Goal: Task Accomplishment & Management: Use online tool/utility

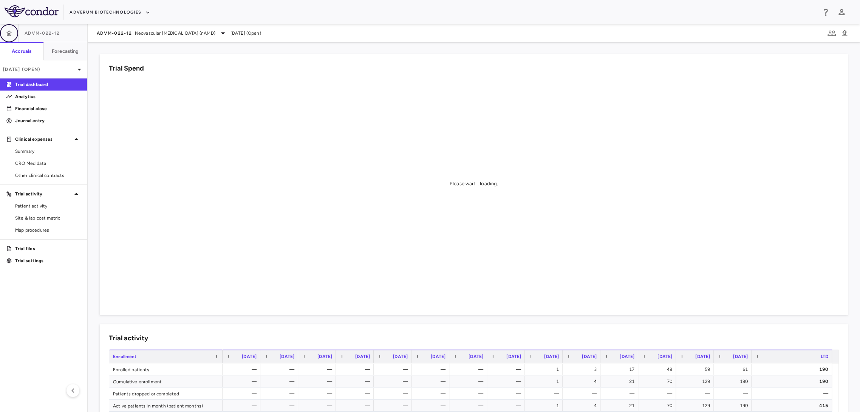
click at [5, 36] on icon "button" at bounding box center [9, 33] width 8 height 8
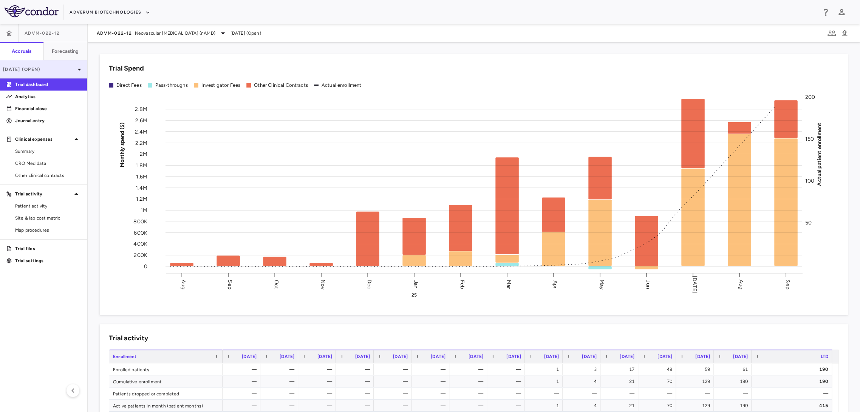
click at [60, 71] on p "[DATE] (Open)" at bounding box center [39, 69] width 72 height 7
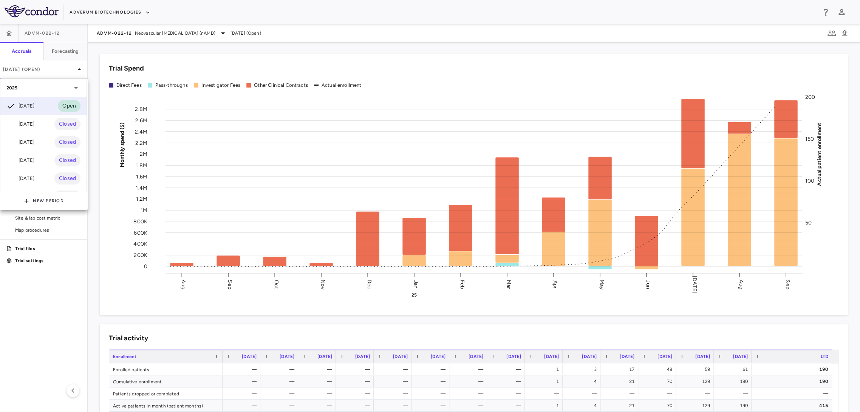
click at [93, 95] on div at bounding box center [430, 206] width 860 height 412
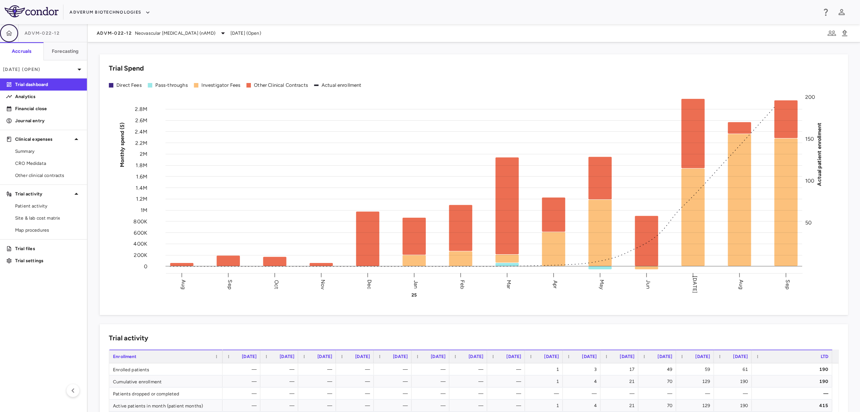
click at [13, 39] on button "button" at bounding box center [9, 33] width 18 height 18
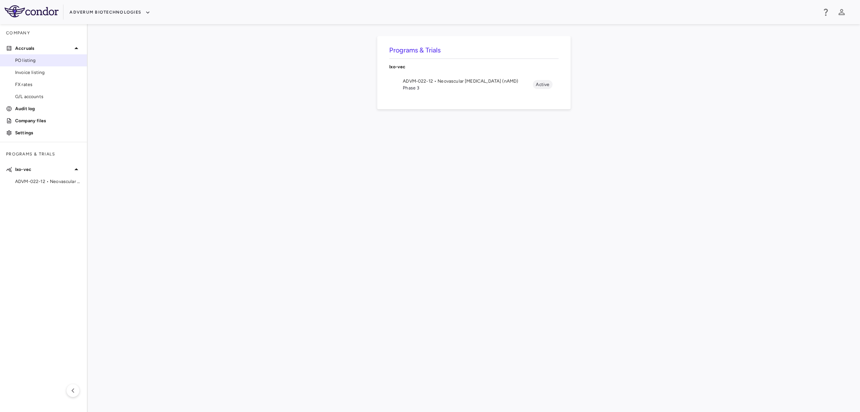
click at [11, 65] on link "PO listing" at bounding box center [43, 60] width 87 height 11
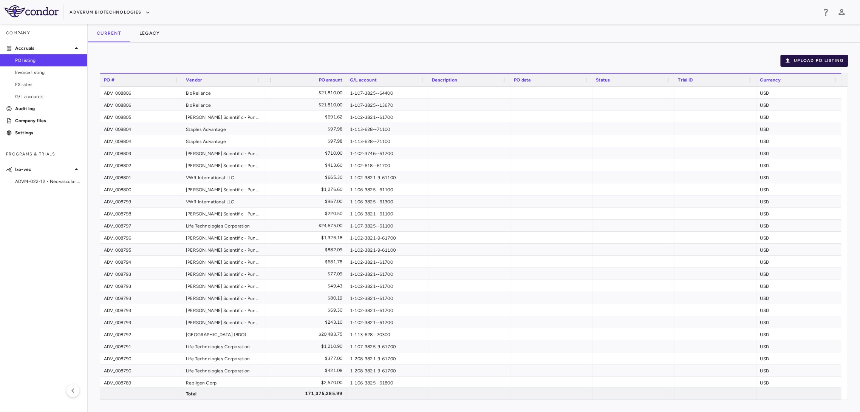
click at [797, 64] on button "Upload PO Listing" at bounding box center [814, 61] width 68 height 12
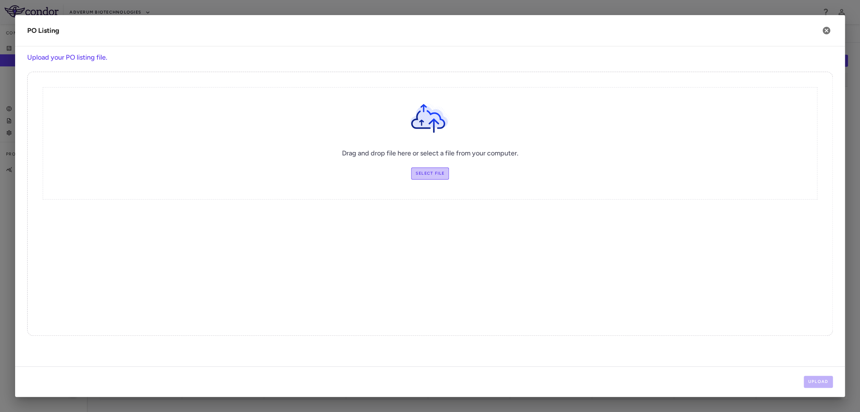
click at [442, 173] on label "Select file" at bounding box center [430, 174] width 38 height 12
click at [0, 0] on input "Select file" at bounding box center [0, 0] width 0 height 0
click at [818, 377] on button "Upload" at bounding box center [817, 382] width 29 height 12
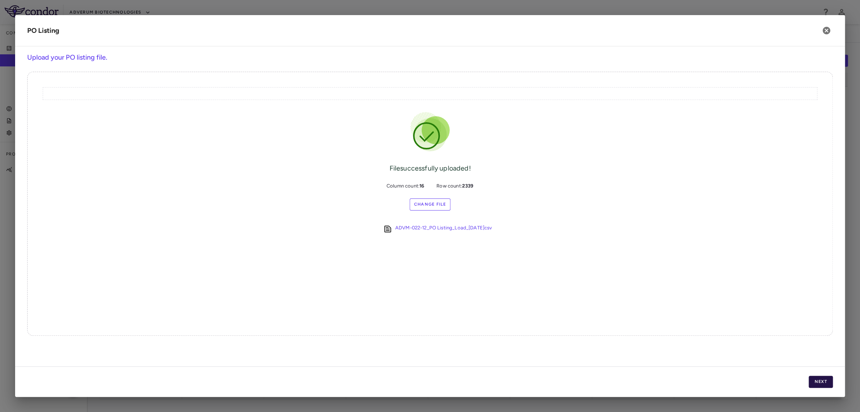
click at [815, 383] on button "Next" at bounding box center [820, 382] width 24 height 12
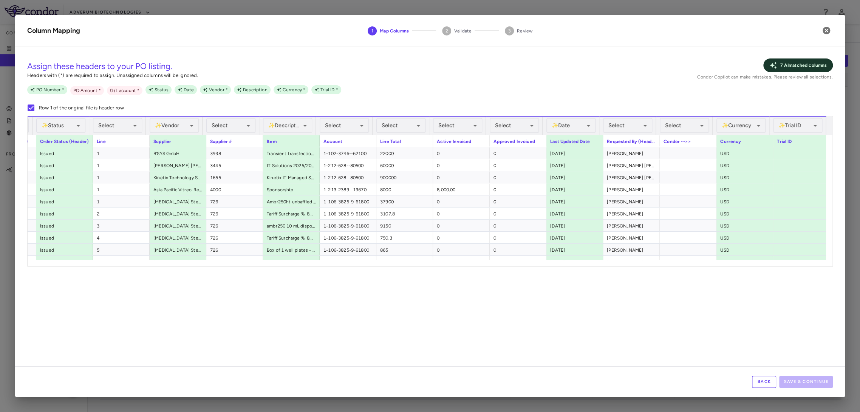
scroll to position [0, 131]
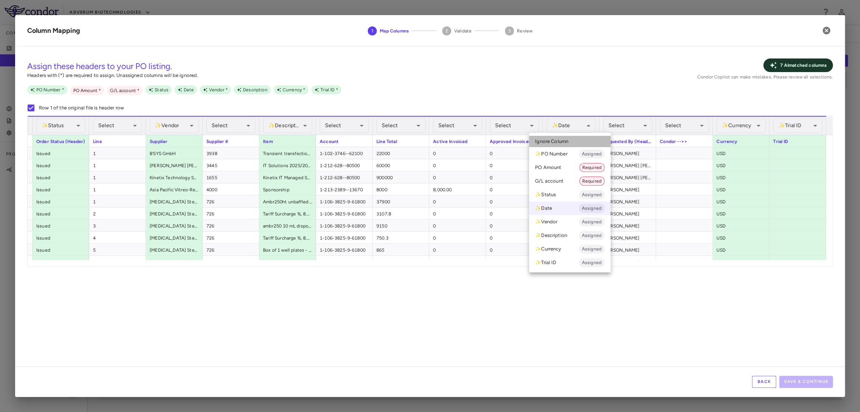
click at [564, 138] on li "Ignore Column" at bounding box center [570, 141] width 82 height 11
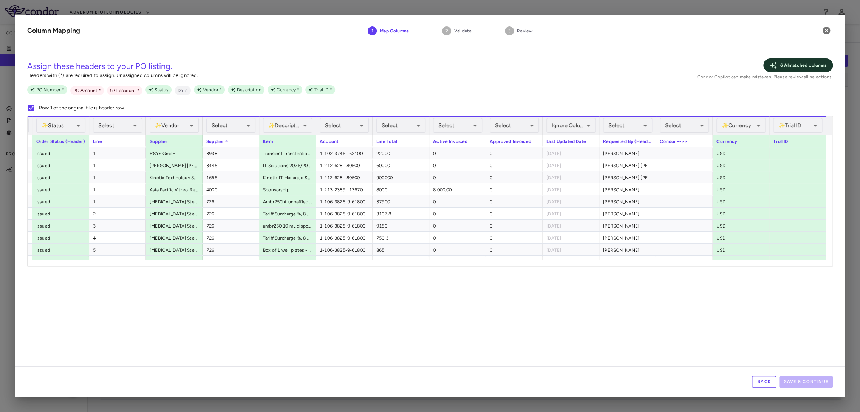
scroll to position [0, 0]
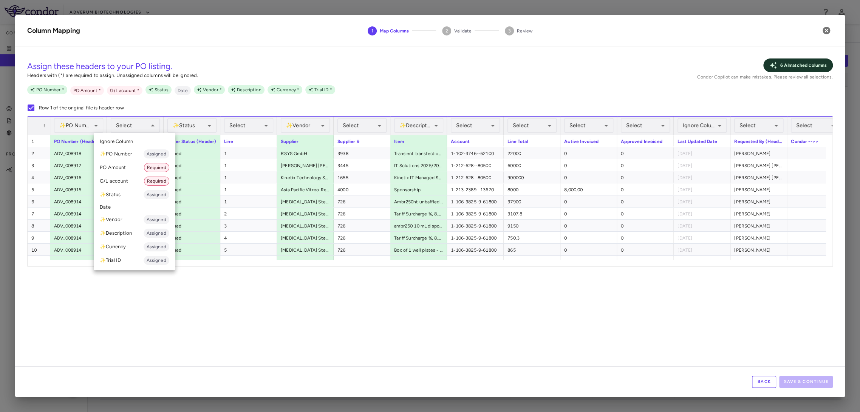
click at [249, 102] on div at bounding box center [430, 206] width 860 height 412
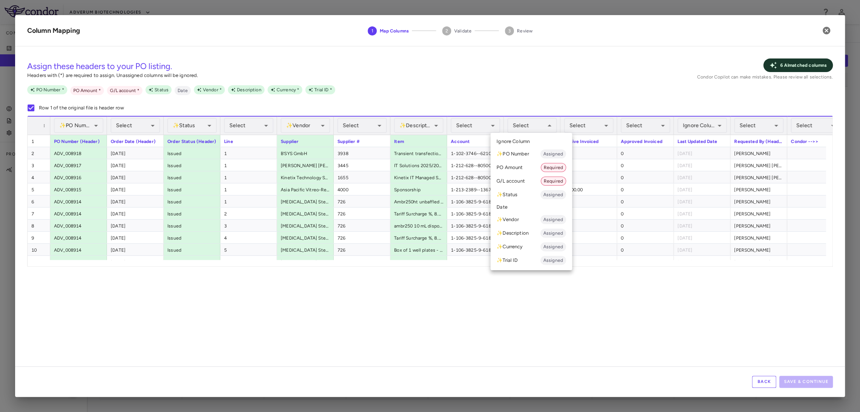
click at [536, 165] on li "PO Amount Required" at bounding box center [531, 168] width 82 height 14
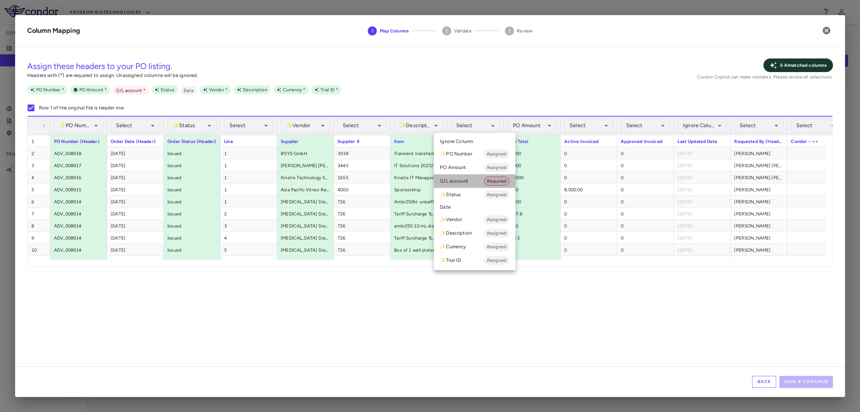
click at [478, 177] on li "G/L account Required" at bounding box center [475, 181] width 82 height 14
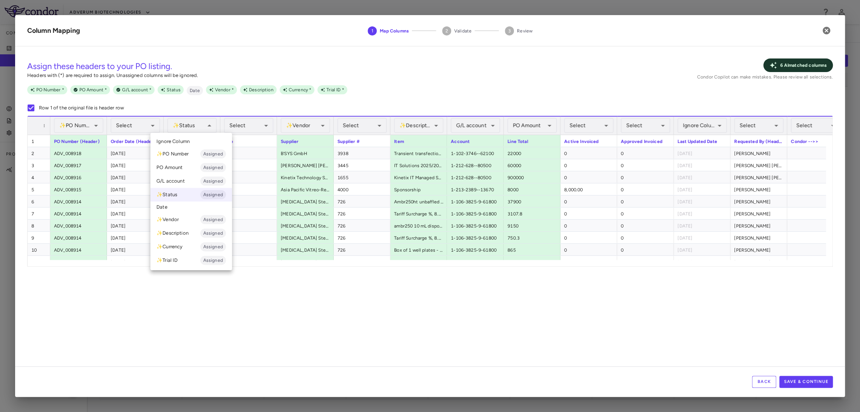
click at [194, 141] on li "Ignore Column" at bounding box center [191, 141] width 82 height 11
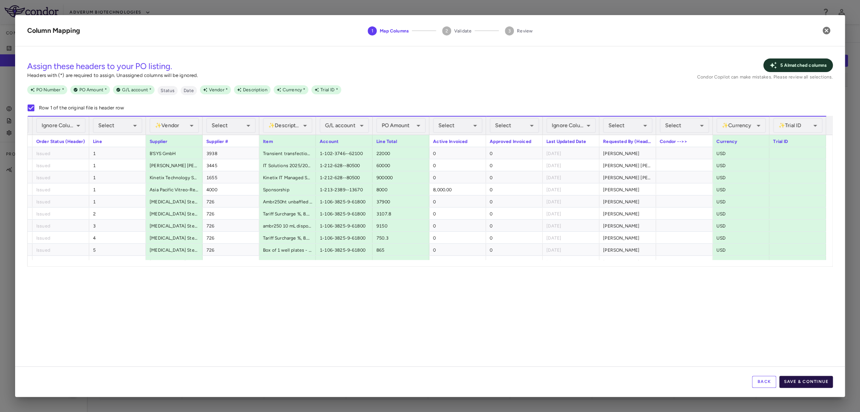
click at [813, 380] on button "Save & Continue" at bounding box center [806, 382] width 54 height 12
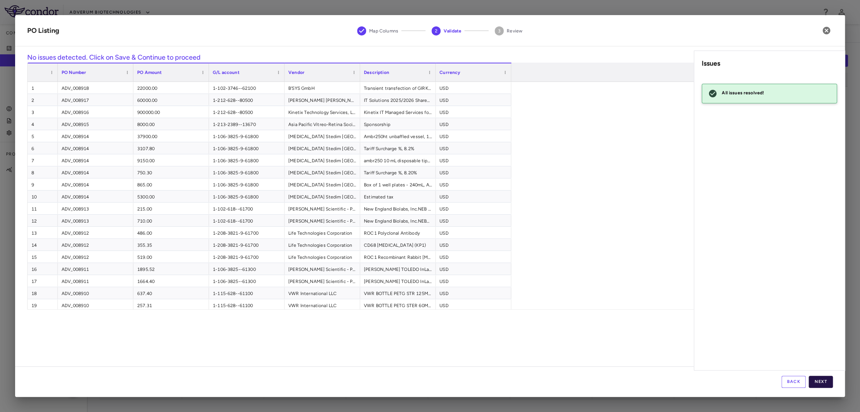
click at [830, 378] on button "Next" at bounding box center [820, 382] width 24 height 12
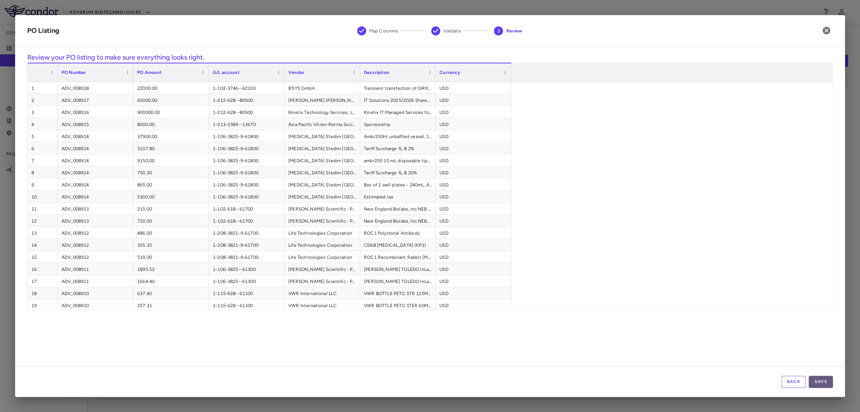
click at [829, 378] on button "Save" at bounding box center [820, 382] width 24 height 12
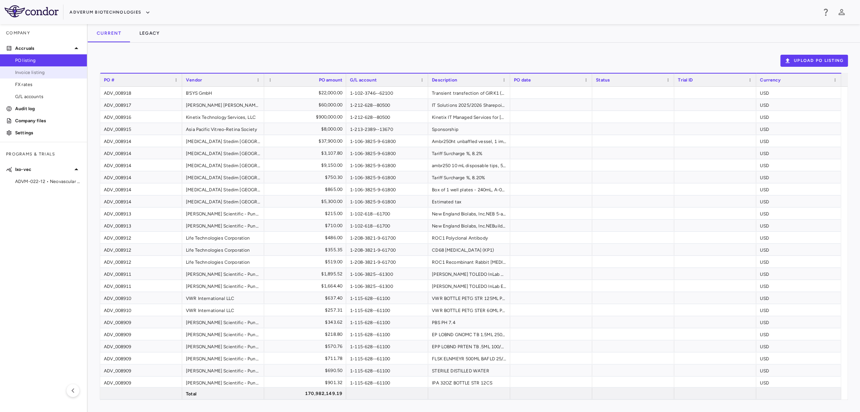
click at [35, 76] on link "Invoice listing" at bounding box center [43, 72] width 87 height 11
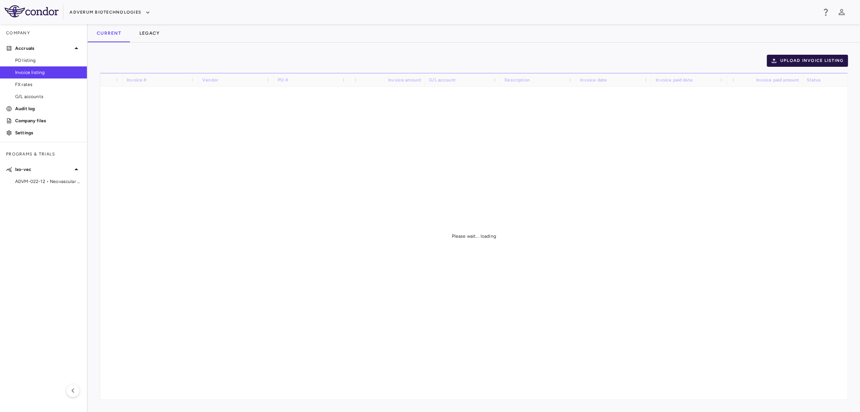
click at [783, 60] on button "Upload invoice listing" at bounding box center [807, 61] width 82 height 12
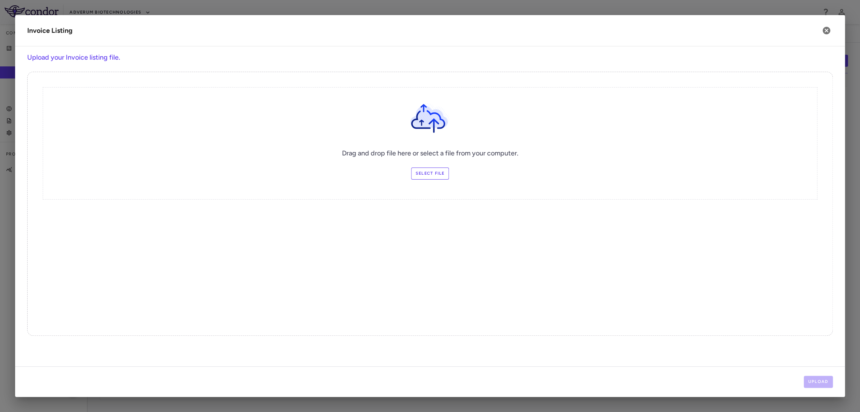
click at [426, 178] on label "Select file" at bounding box center [430, 174] width 38 height 12
click at [0, 0] on input "Select file" at bounding box center [0, 0] width 0 height 0
click at [814, 384] on button "Upload" at bounding box center [817, 382] width 29 height 12
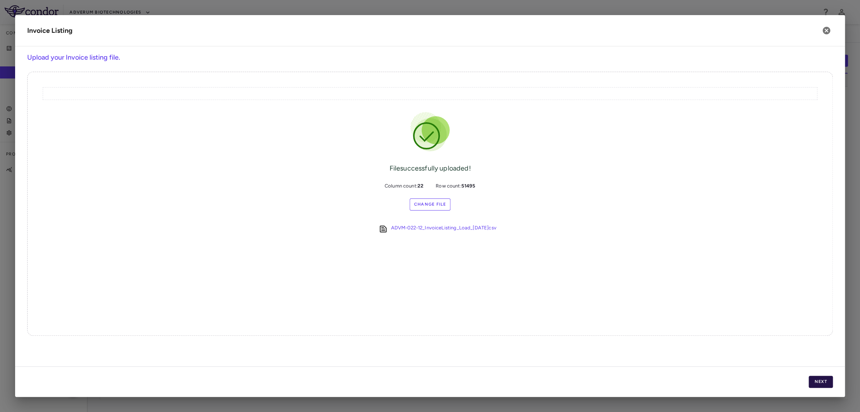
click at [816, 383] on button "Next" at bounding box center [820, 382] width 24 height 12
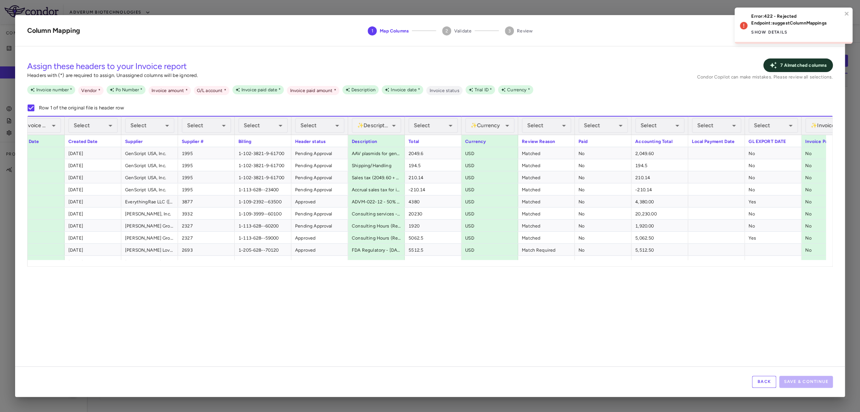
scroll to position [0, 413]
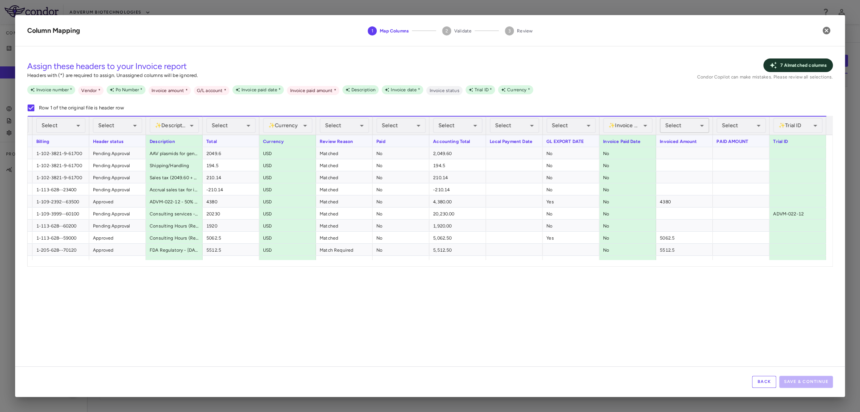
click at [687, 129] on div "Select" at bounding box center [683, 125] width 49 height 15
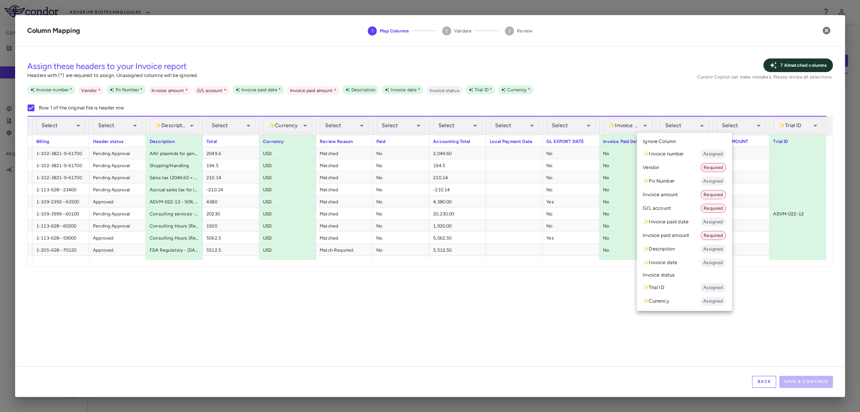
click at [680, 194] on li "Invoice amount Required" at bounding box center [683, 195] width 95 height 14
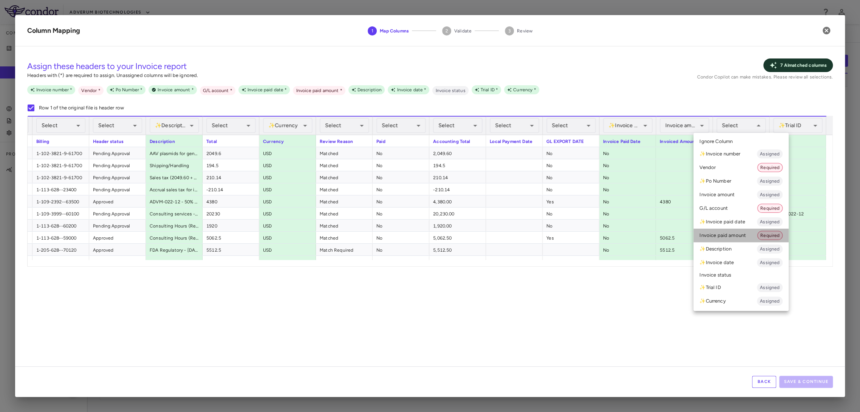
click at [745, 233] on li "Invoice paid amount Required" at bounding box center [740, 236] width 95 height 14
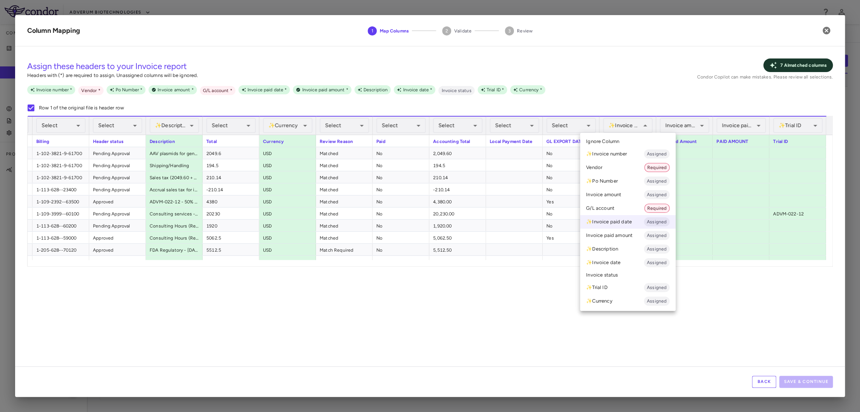
click at [630, 144] on li "Ignore Column" at bounding box center [628, 141] width 96 height 11
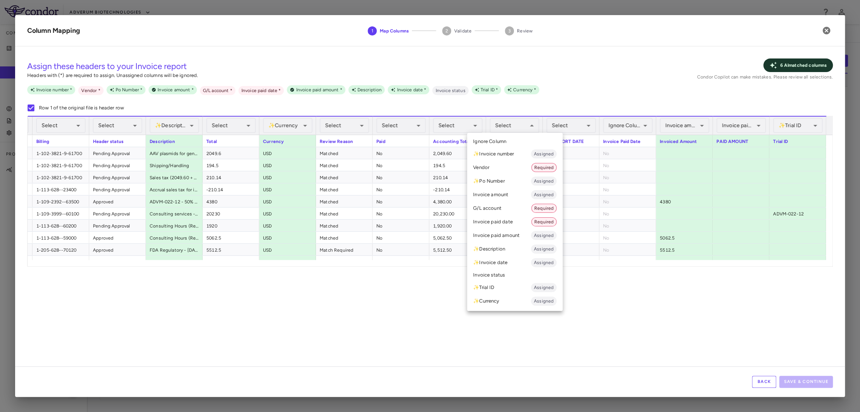
click at [515, 223] on li "Invoice paid date Required" at bounding box center [515, 222] width 96 height 14
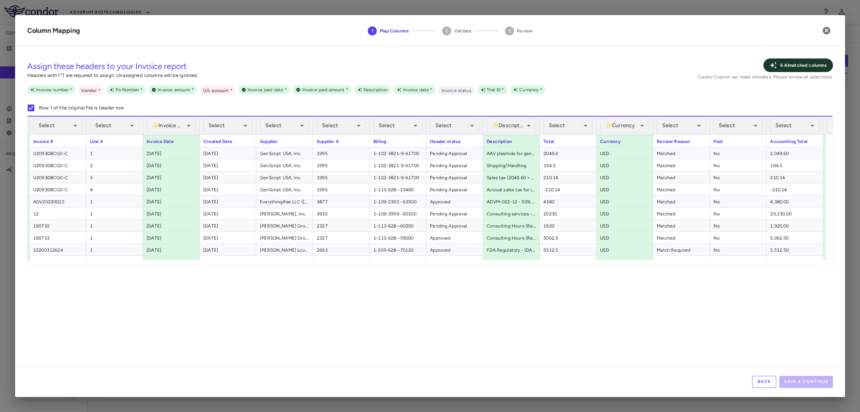
scroll to position [0, 22]
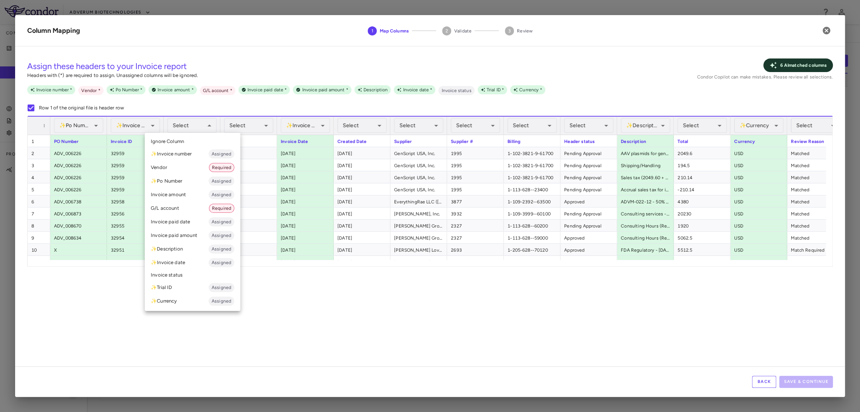
click at [182, 151] on li "✨ Invoice number Assigned" at bounding box center [193, 154] width 96 height 14
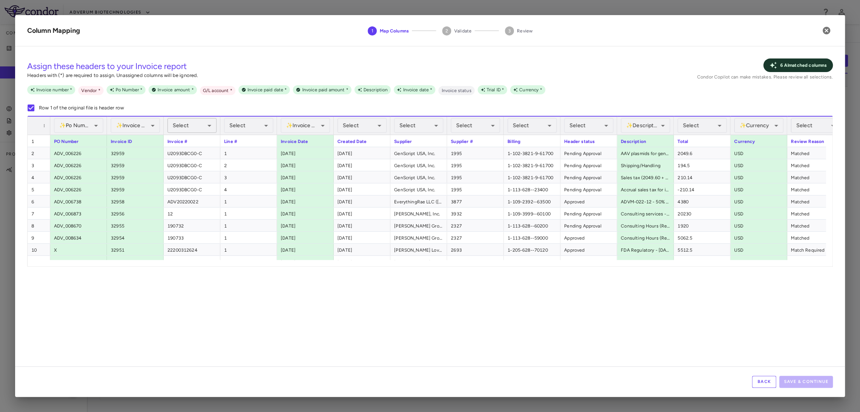
click at [194, 131] on div "Select" at bounding box center [191, 125] width 49 height 15
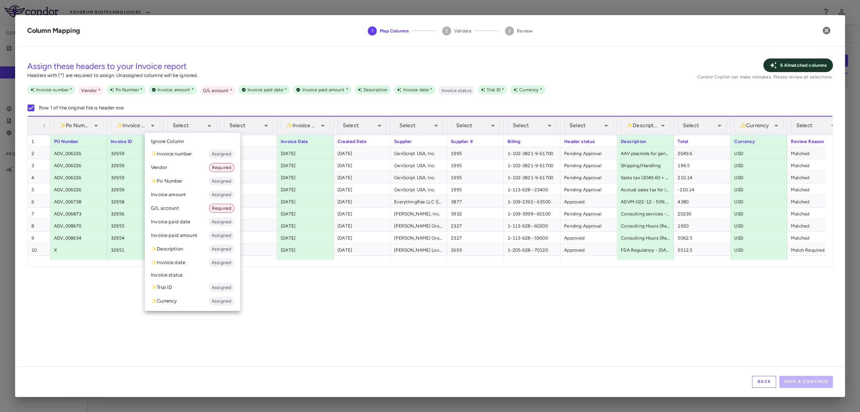
click at [127, 129] on div at bounding box center [430, 206] width 860 height 412
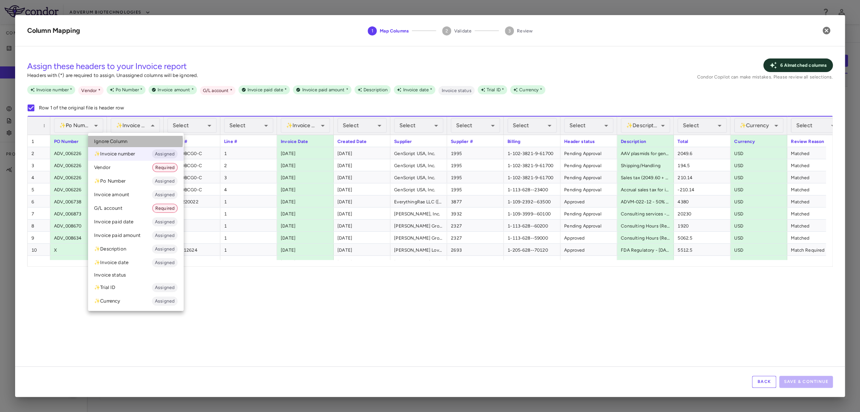
click at [128, 141] on li "Ignore Column" at bounding box center [136, 141] width 96 height 11
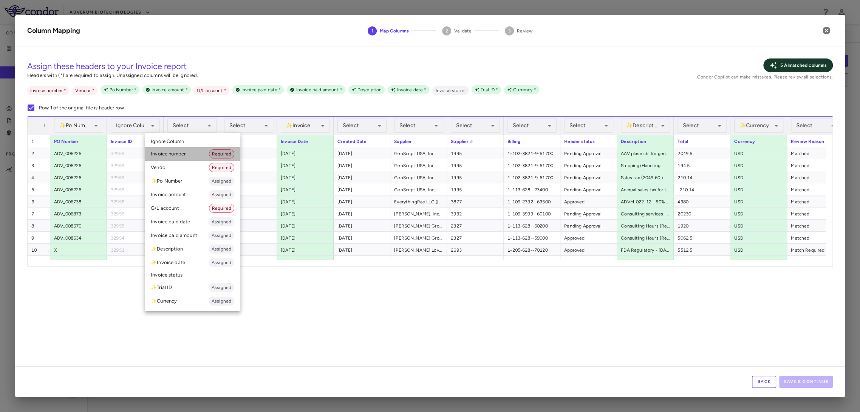
click at [196, 156] on li "Invoice number Required" at bounding box center [193, 154] width 96 height 14
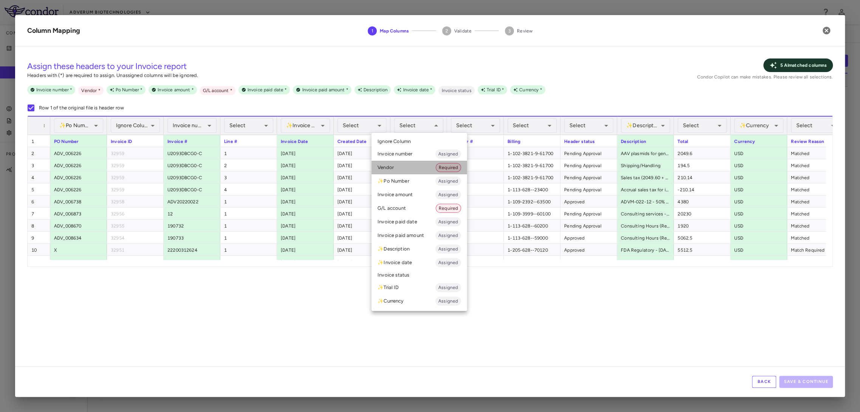
click at [423, 167] on li "Vendor Required" at bounding box center [419, 168] width 96 height 14
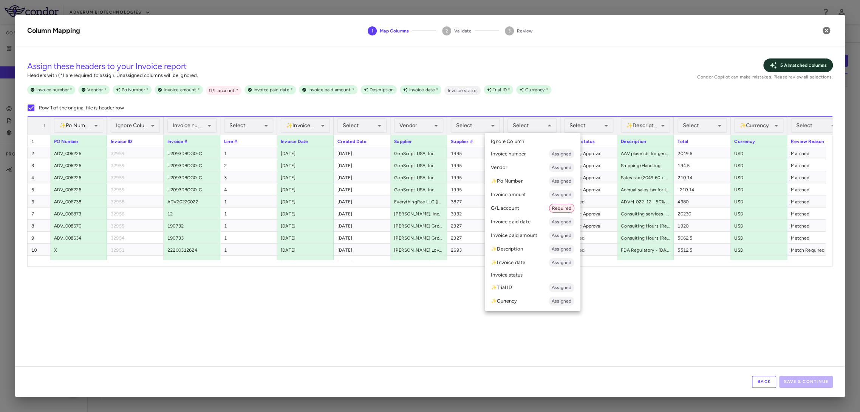
drag, startPoint x: 526, startPoint y: 210, endPoint x: 606, endPoint y: 147, distance: 102.2
click at [526, 210] on li "G/L account Required" at bounding box center [533, 209] width 96 height 14
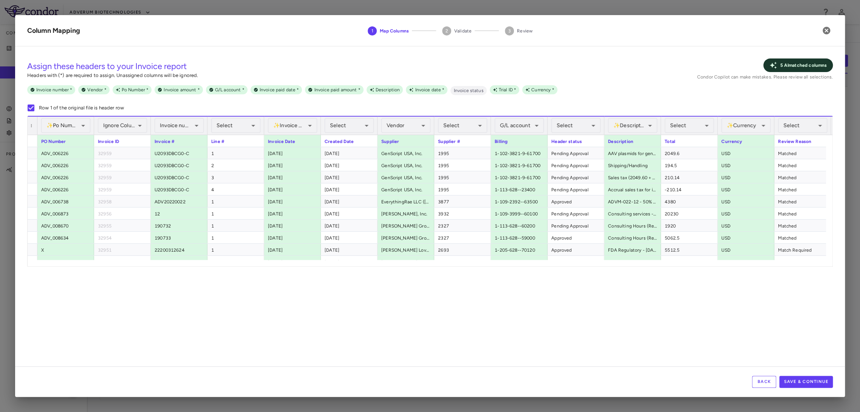
scroll to position [0, 16]
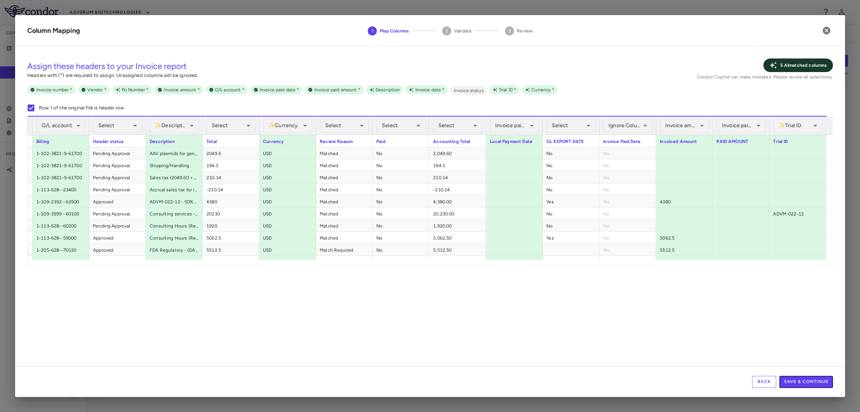
drag, startPoint x: 792, startPoint y: 384, endPoint x: 819, endPoint y: 364, distance: 33.2
click at [792, 384] on button "Save & Continue" at bounding box center [806, 382] width 54 height 12
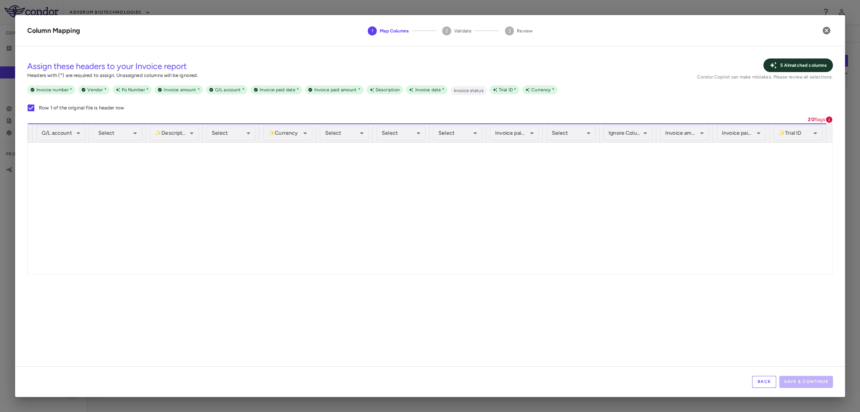
scroll to position [622198, 0]
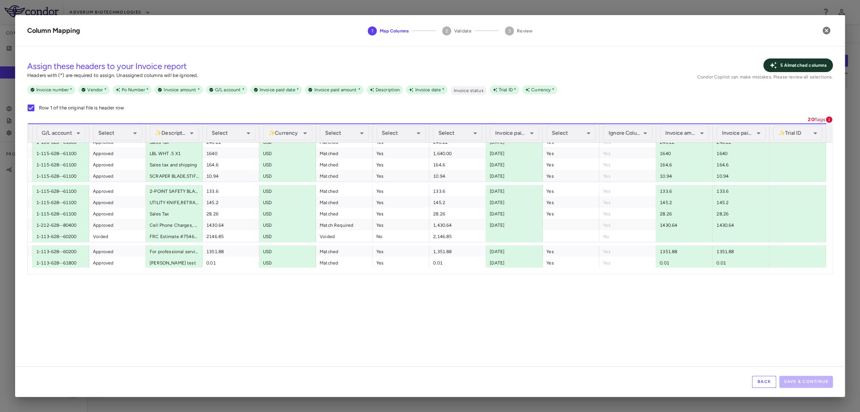
click at [761, 382] on button "Back" at bounding box center [764, 382] width 24 height 12
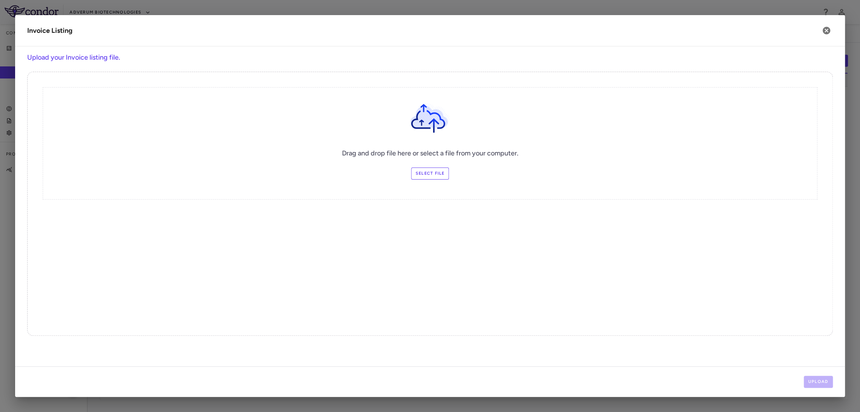
click at [446, 176] on label "Select file" at bounding box center [430, 174] width 38 height 12
click at [0, 0] on input "Select file" at bounding box center [0, 0] width 0 height 0
click at [815, 380] on button "Upload" at bounding box center [817, 382] width 29 height 12
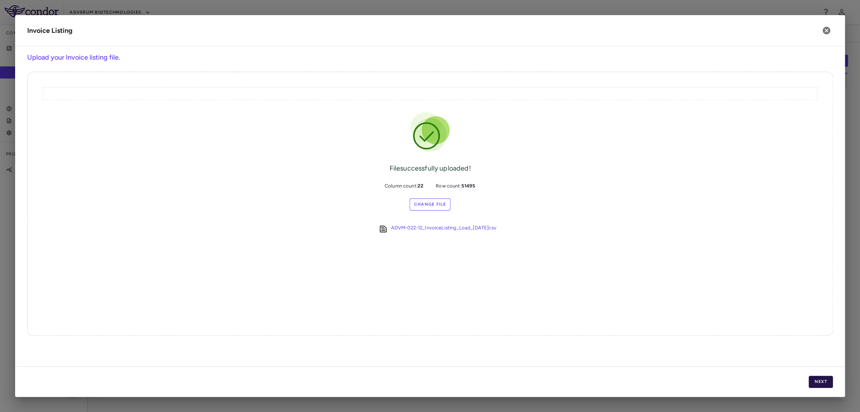
click at [819, 382] on button "Next" at bounding box center [820, 382] width 24 height 12
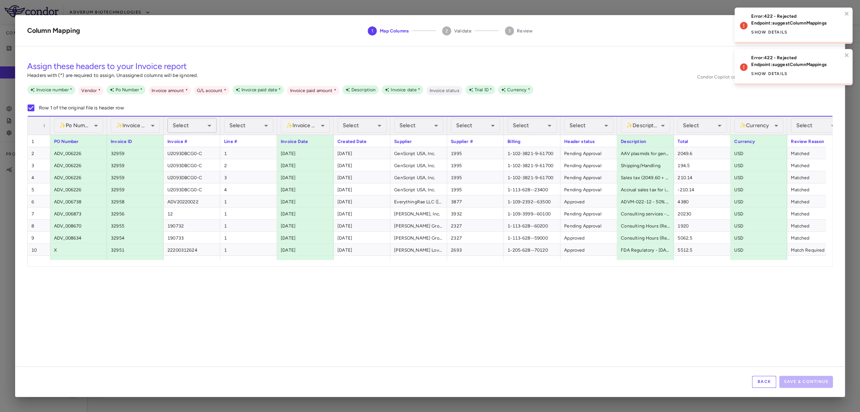
click at [198, 128] on div "Select" at bounding box center [191, 125] width 49 height 15
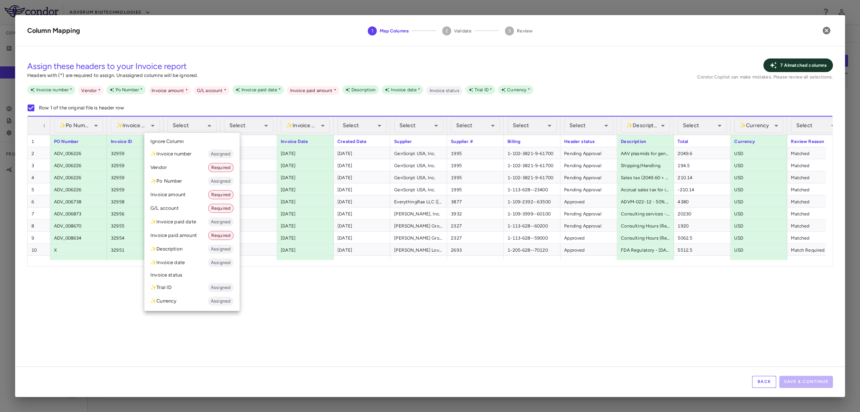
click at [194, 157] on li "✨ Invoice number Assigned" at bounding box center [191, 154] width 95 height 14
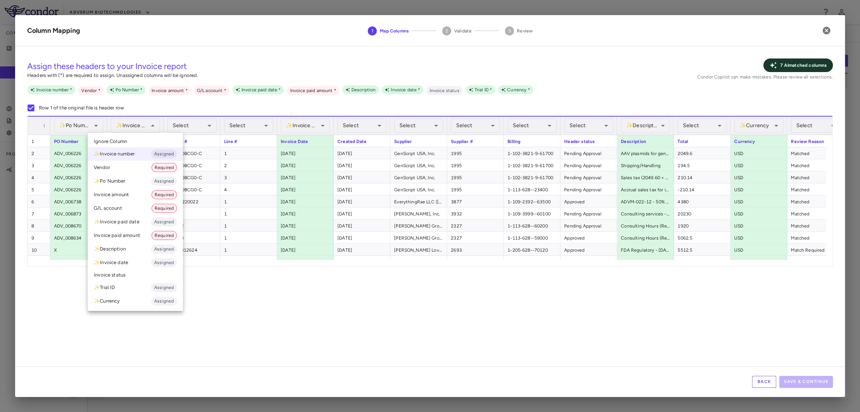
click at [128, 143] on li "Ignore Column" at bounding box center [135, 141] width 95 height 11
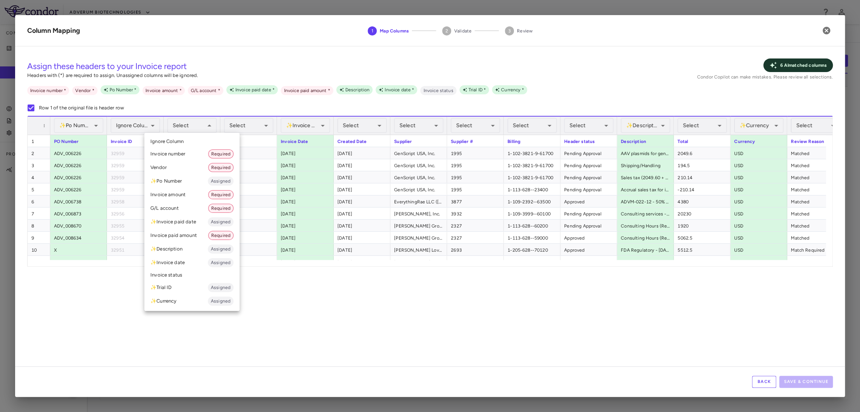
click at [190, 156] on li "Invoice number Required" at bounding box center [191, 154] width 95 height 14
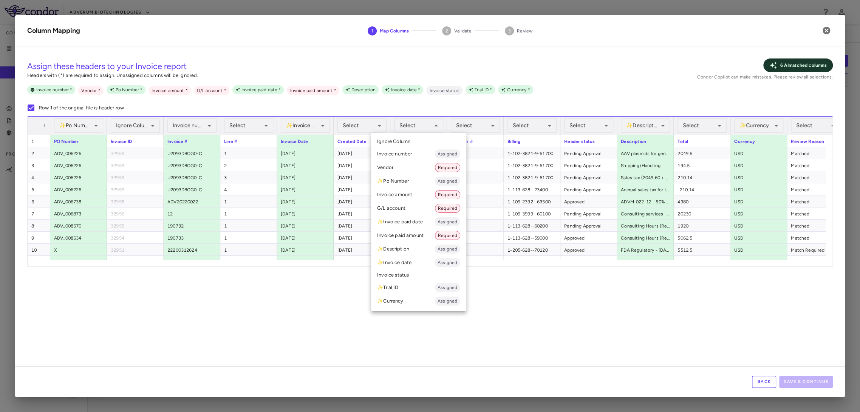
click at [427, 165] on li "Vendor Required" at bounding box center [418, 168] width 95 height 14
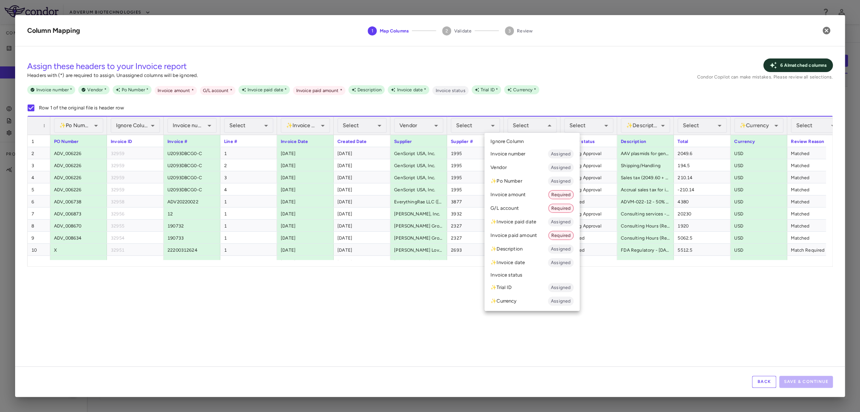
click at [531, 207] on li "G/L account Required" at bounding box center [531, 209] width 95 height 14
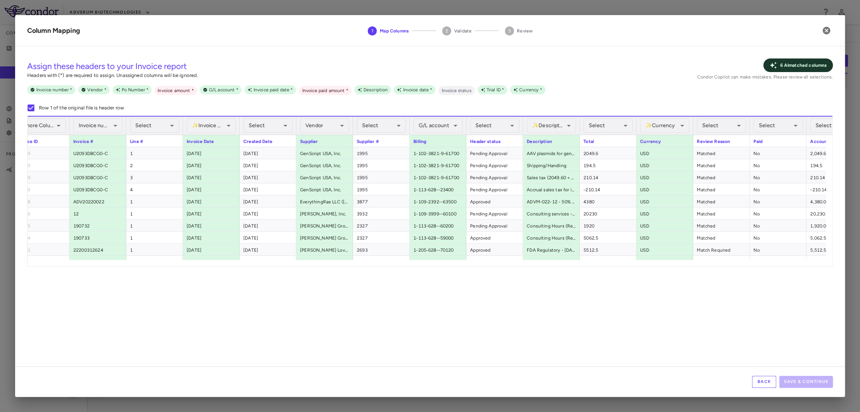
scroll to position [0, 143]
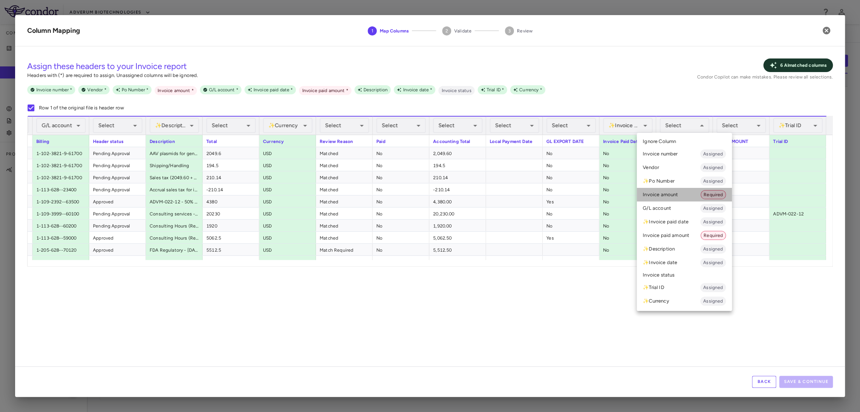
click at [691, 196] on li "Invoice amount Required" at bounding box center [683, 195] width 95 height 14
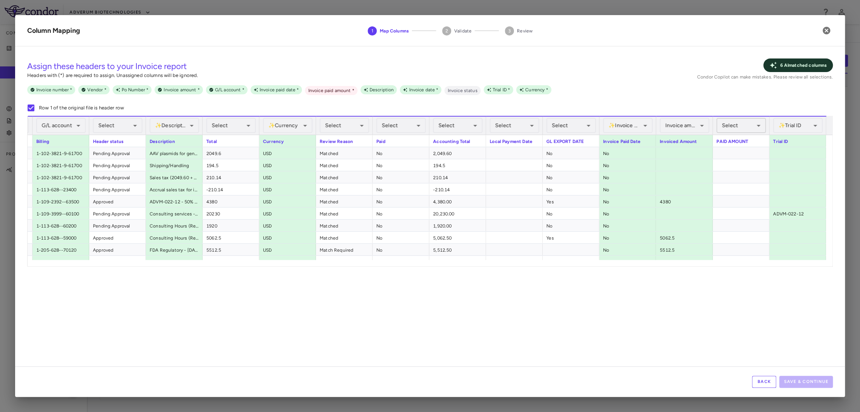
click at [740, 123] on div "Select" at bounding box center [740, 125] width 49 height 15
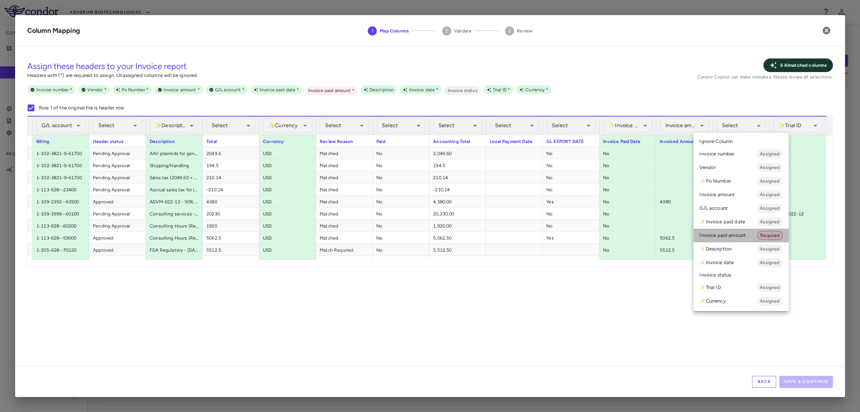
click at [740, 235] on li "Invoice paid amount Required" at bounding box center [740, 236] width 95 height 14
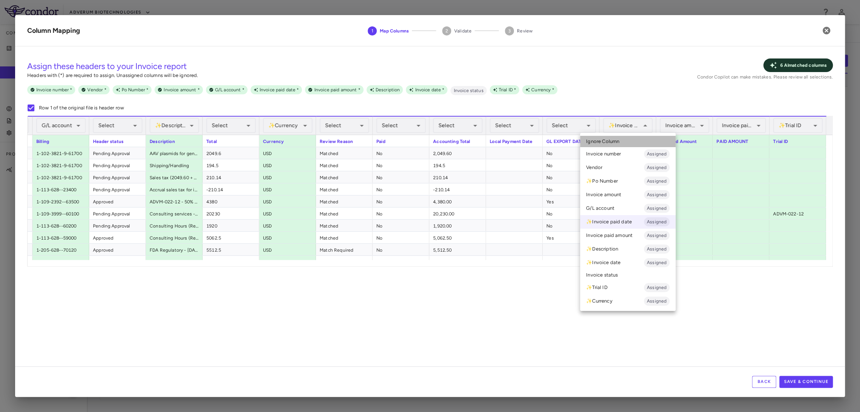
click at [630, 139] on li "Ignore Column" at bounding box center [628, 141] width 96 height 11
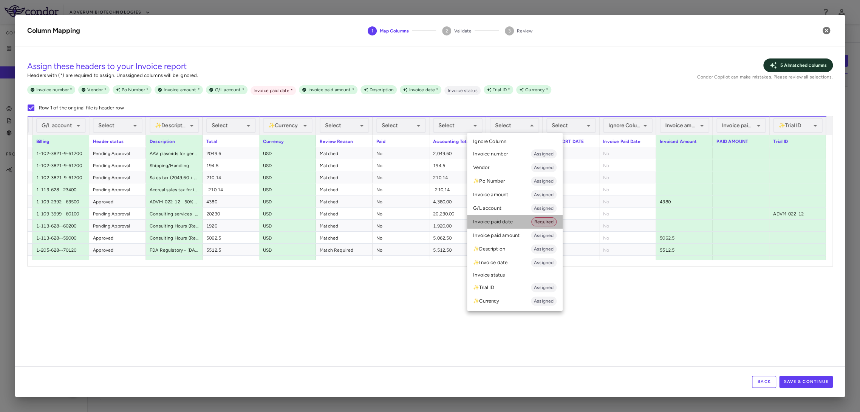
click at [521, 221] on li "Invoice paid date Required" at bounding box center [515, 222] width 96 height 14
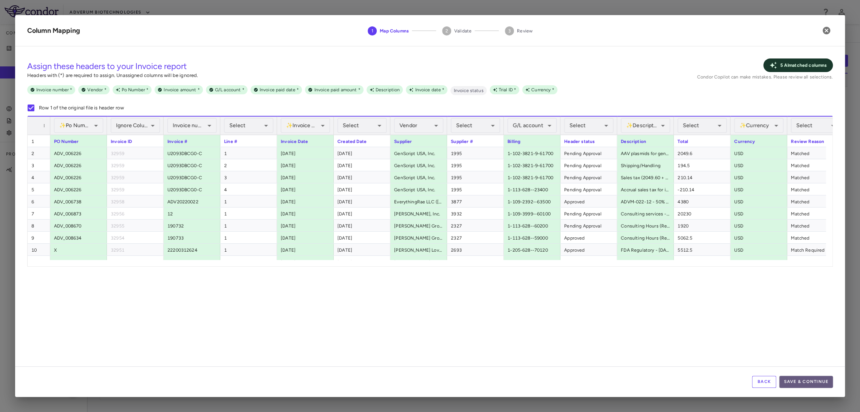
click at [801, 386] on button "Save & Continue" at bounding box center [806, 382] width 54 height 12
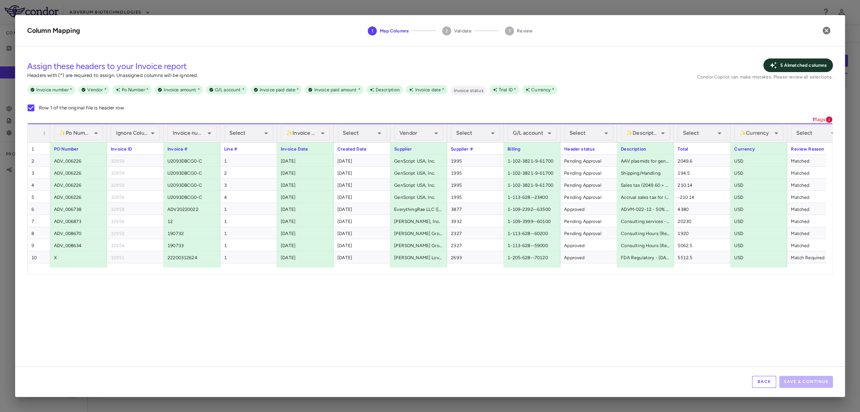
click at [764, 386] on button "Back" at bounding box center [764, 382] width 24 height 12
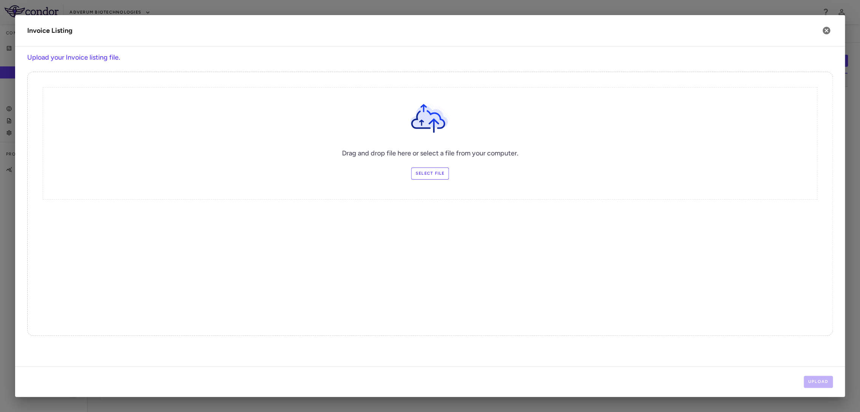
click at [430, 168] on label "Select file" at bounding box center [430, 174] width 38 height 12
click at [0, 0] on input "Select file" at bounding box center [0, 0] width 0 height 0
click at [818, 378] on button "Upload" at bounding box center [817, 382] width 29 height 12
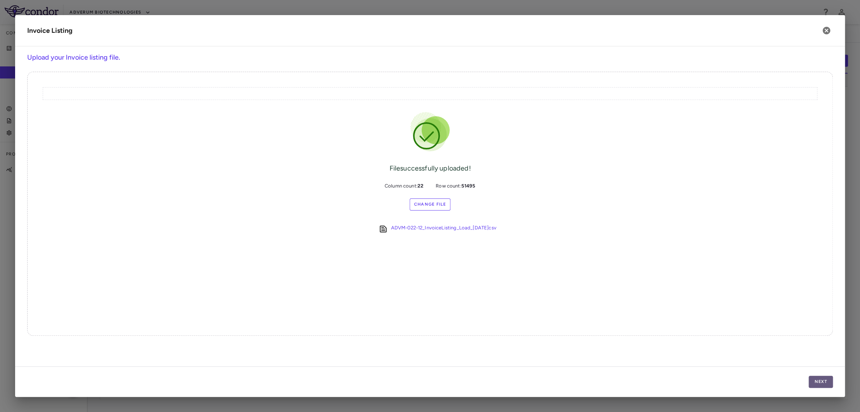
click at [813, 384] on button "Next" at bounding box center [820, 382] width 24 height 12
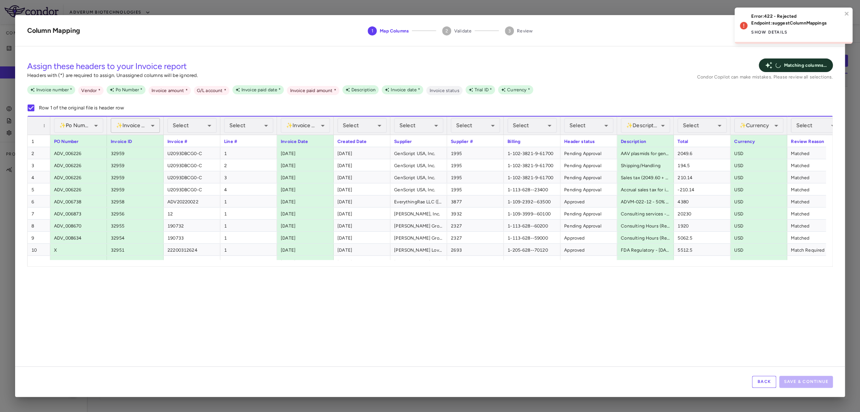
click at [141, 124] on div "✨ Invoice number Assigned" at bounding box center [135, 125] width 49 height 15
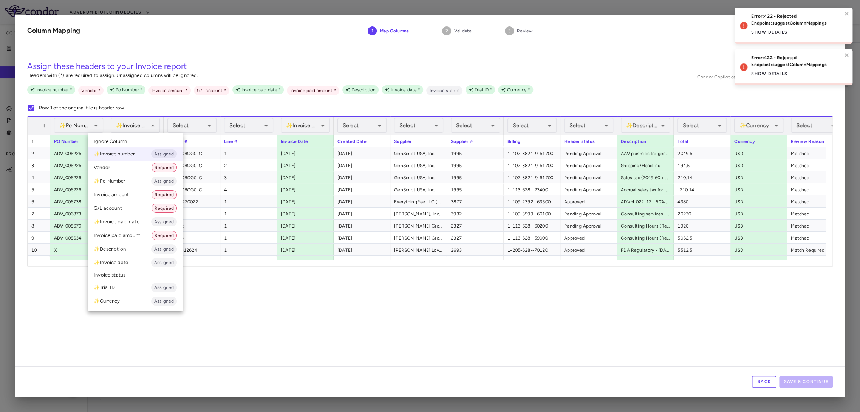
click at [135, 138] on li "Ignore Column" at bounding box center [135, 141] width 95 height 11
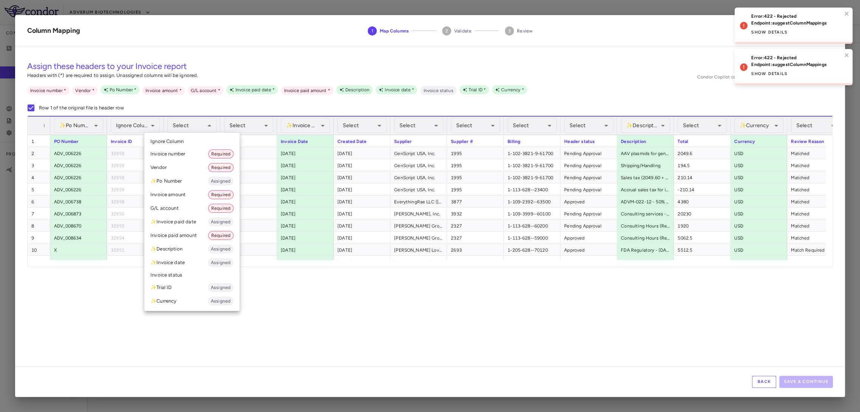
click at [199, 153] on li "Invoice number Required" at bounding box center [191, 154] width 95 height 14
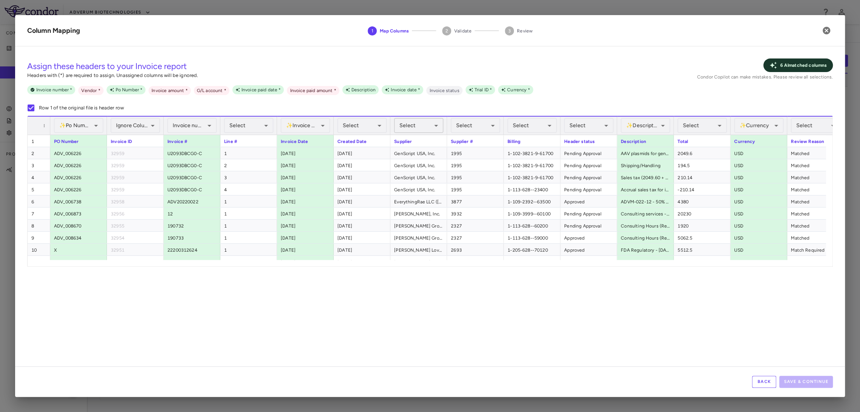
click at [410, 126] on span "Select" at bounding box center [407, 125] width 16 height 6
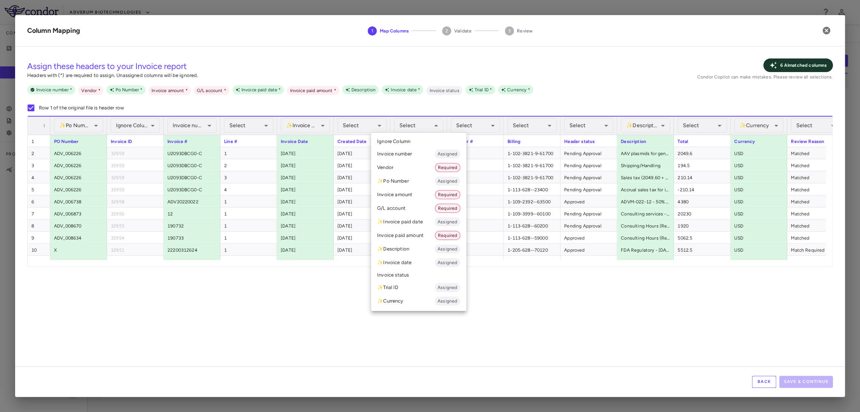
click at [408, 166] on li "Vendor Required" at bounding box center [418, 168] width 95 height 14
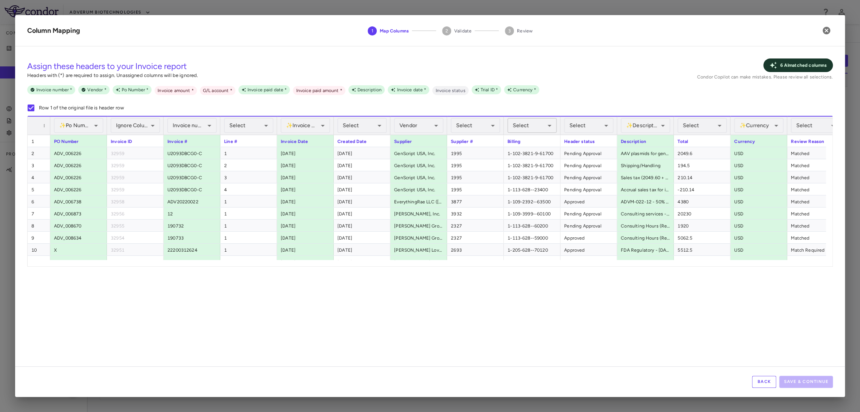
click at [517, 121] on div "Select" at bounding box center [531, 125] width 49 height 15
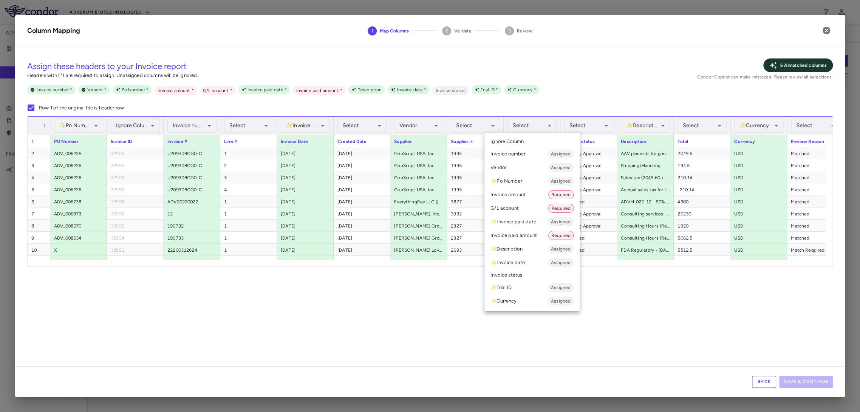
click at [508, 213] on li "G/L account Required" at bounding box center [531, 209] width 95 height 14
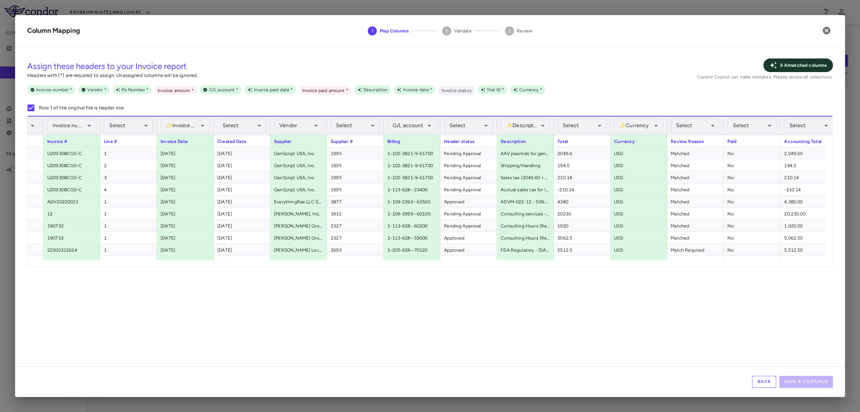
scroll to position [0, 140]
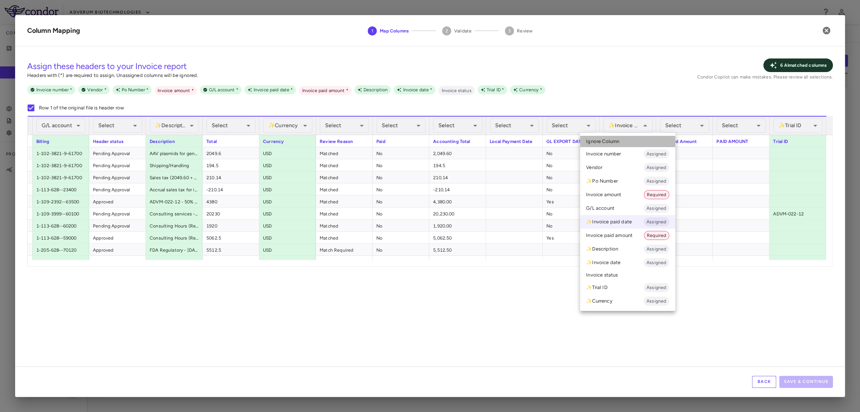
click at [627, 145] on li "Ignore Column" at bounding box center [627, 141] width 95 height 11
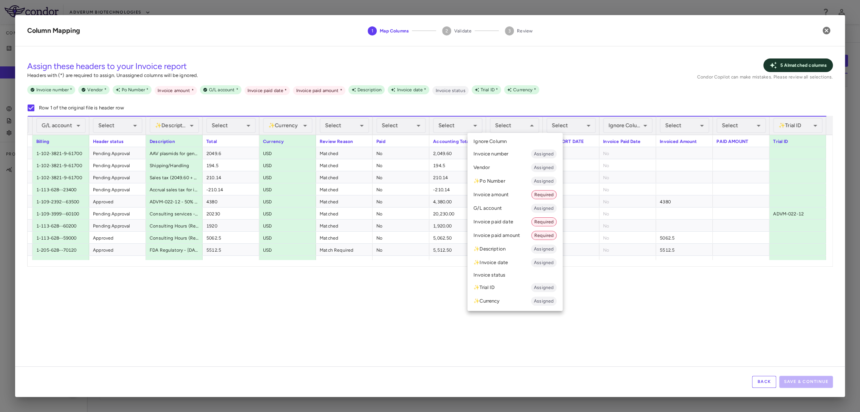
click at [528, 219] on li "Invoice paid date Required" at bounding box center [514, 222] width 95 height 14
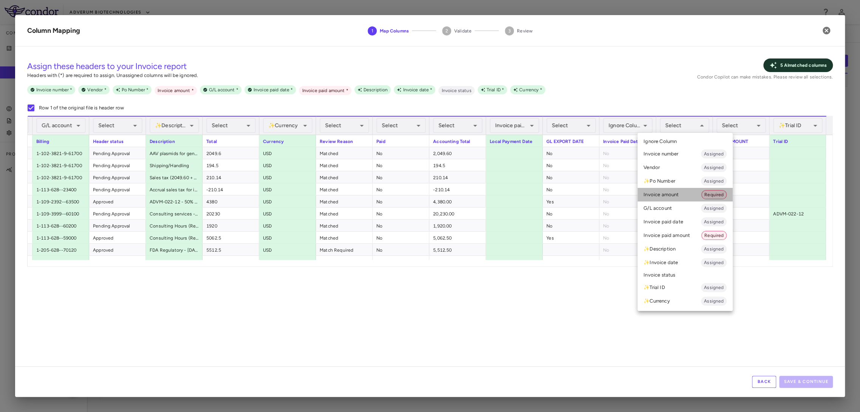
click at [694, 197] on li "Invoice amount Required" at bounding box center [684, 195] width 95 height 14
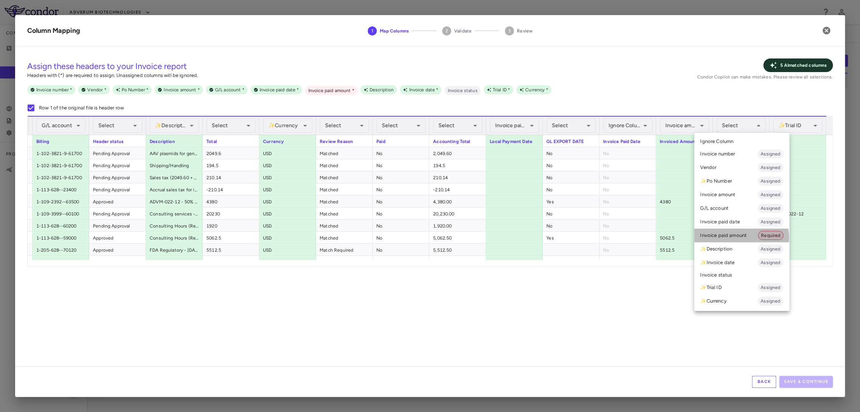
click at [731, 238] on li "Invoice paid amount Required" at bounding box center [741, 236] width 95 height 14
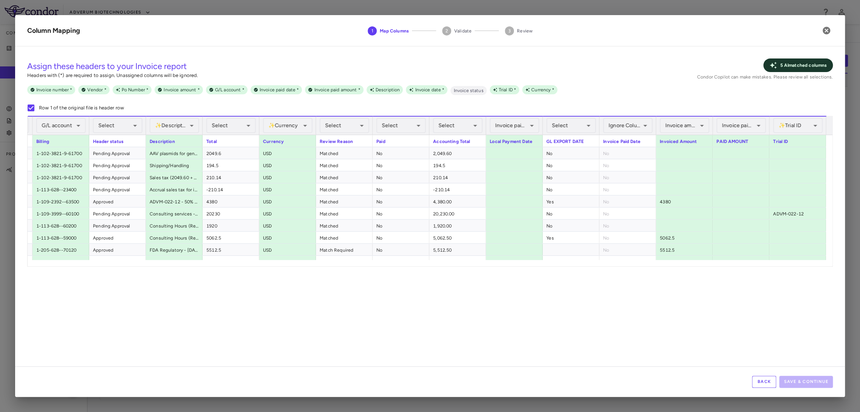
click at [668, 328] on div "**********" at bounding box center [429, 209] width 829 height 314
drag, startPoint x: 789, startPoint y: 381, endPoint x: 798, endPoint y: 367, distance: 15.8
click at [789, 381] on button "Save & Continue" at bounding box center [806, 382] width 54 height 12
click at [715, 319] on div "**********" at bounding box center [429, 209] width 829 height 314
click at [764, 380] on button "Back" at bounding box center [764, 382] width 24 height 12
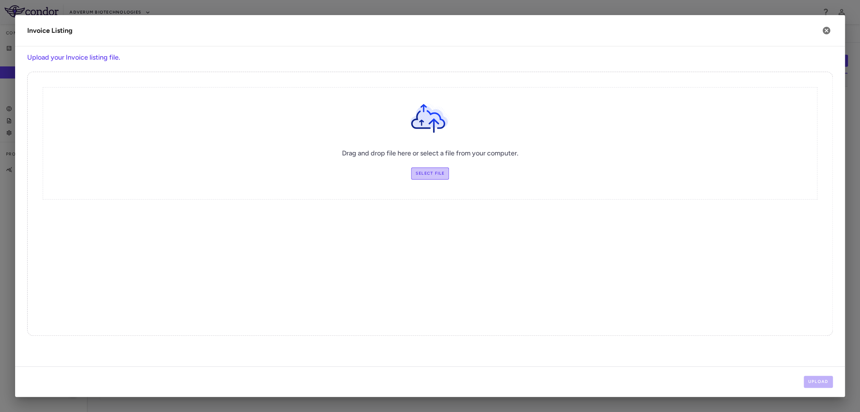
click at [447, 177] on label "Select file" at bounding box center [430, 174] width 38 height 12
click at [0, 0] on input "Select file" at bounding box center [0, 0] width 0 height 0
click at [828, 383] on button "Upload" at bounding box center [817, 382] width 29 height 12
click at [597, 238] on div "Drag and drop file here or select a file from your computer. Change Files Selec…" at bounding box center [429, 204] width 805 height 264
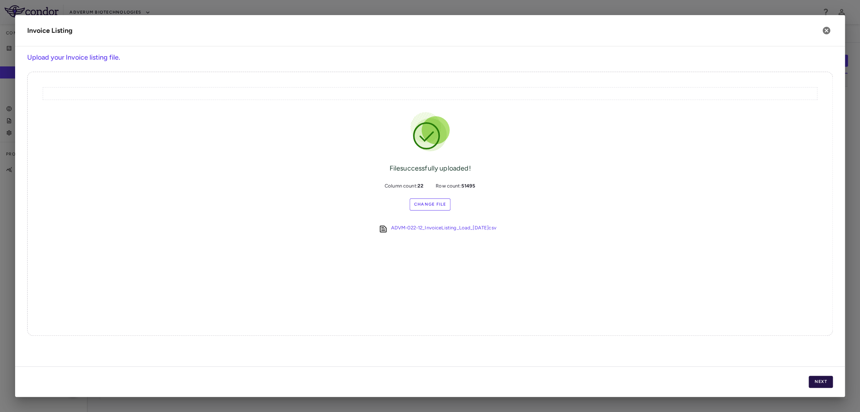
click at [825, 383] on button "Next" at bounding box center [820, 382] width 24 height 12
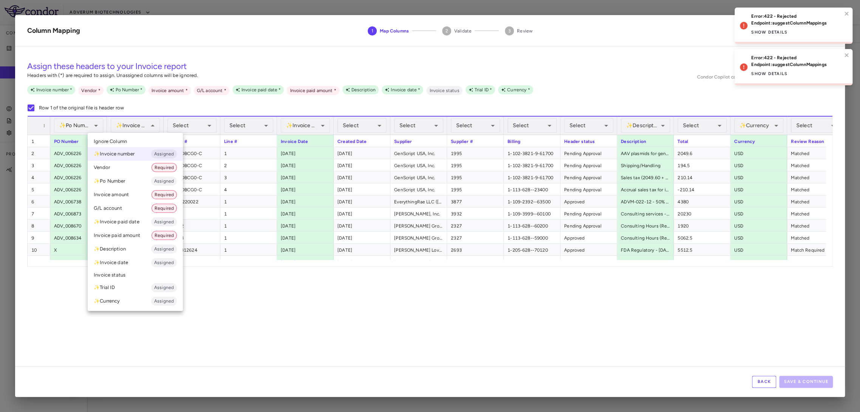
drag, startPoint x: 151, startPoint y: 130, endPoint x: 151, endPoint y: 135, distance: 4.9
click at [151, 133] on div "Select Ignore Column ✨ Invoice number Assigned Vendor Required ✨ Po Number Assi…" at bounding box center [430, 206] width 860 height 412
drag, startPoint x: 151, startPoint y: 139, endPoint x: 204, endPoint y: 127, distance: 54.1
click at [151, 139] on li "Ignore Column" at bounding box center [135, 141] width 95 height 11
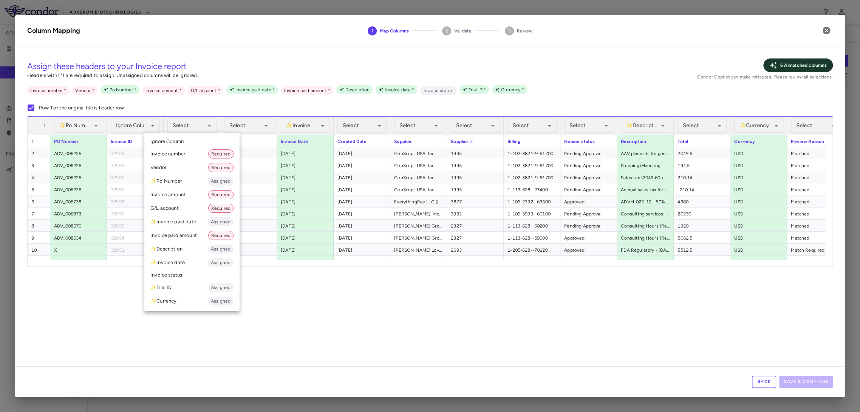
drag, startPoint x: 203, startPoint y: 153, endPoint x: 258, endPoint y: 131, distance: 58.8
click at [203, 153] on li "Invoice number Required" at bounding box center [191, 154] width 95 height 14
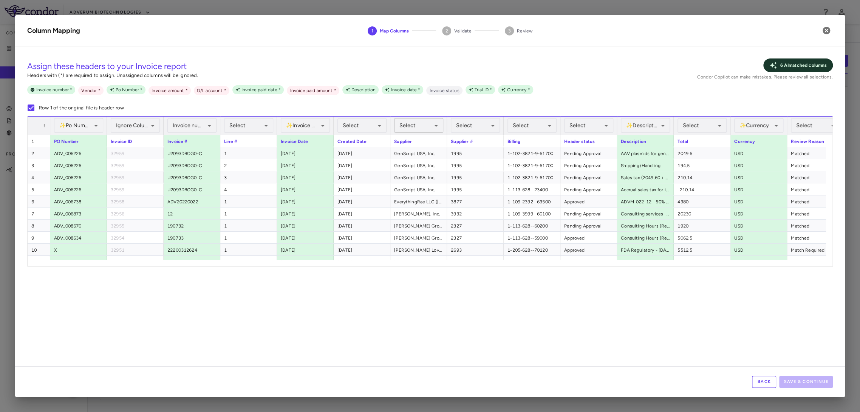
click at [403, 124] on span "Select" at bounding box center [407, 125] width 16 height 6
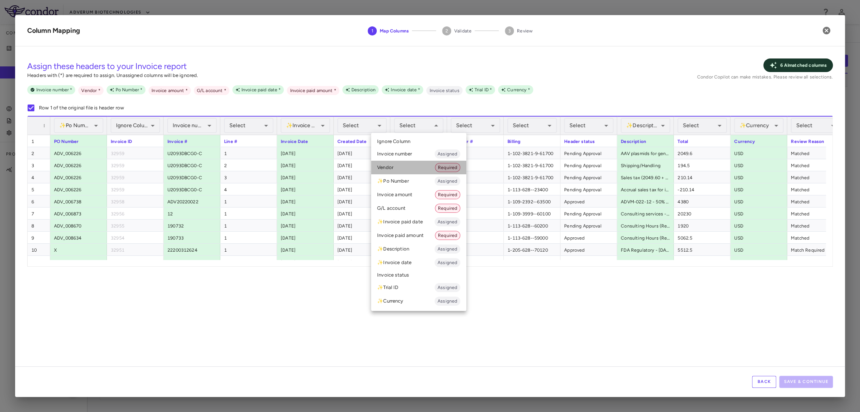
click at [428, 169] on li "Vendor Required" at bounding box center [418, 168] width 95 height 14
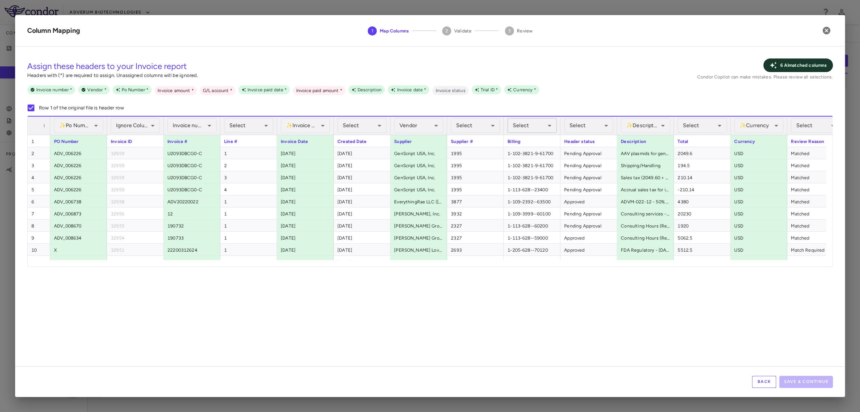
click at [529, 123] on div "Select" at bounding box center [531, 125] width 49 height 15
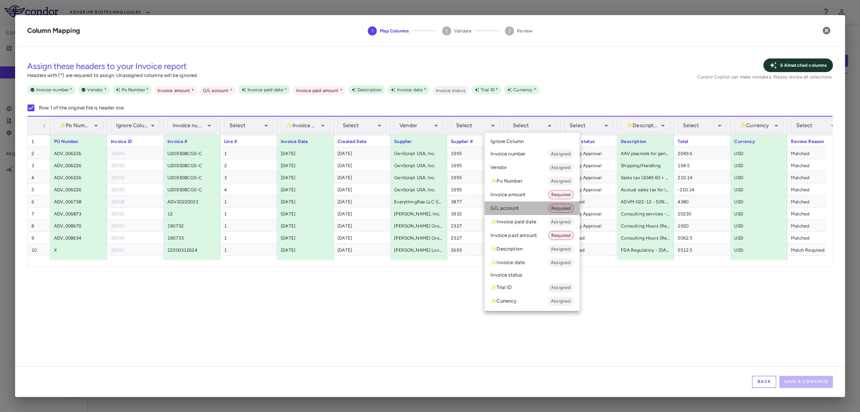
click at [535, 207] on li "G/L account Required" at bounding box center [531, 209] width 95 height 14
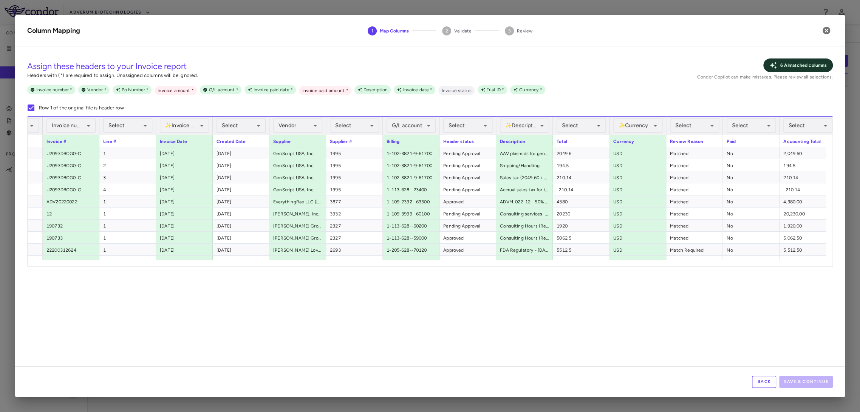
scroll to position [0, 163]
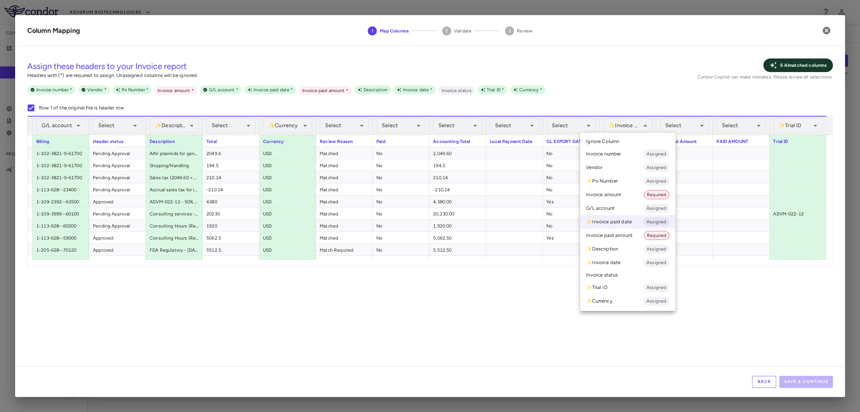
click at [630, 142] on li "Ignore Column" at bounding box center [627, 141] width 95 height 11
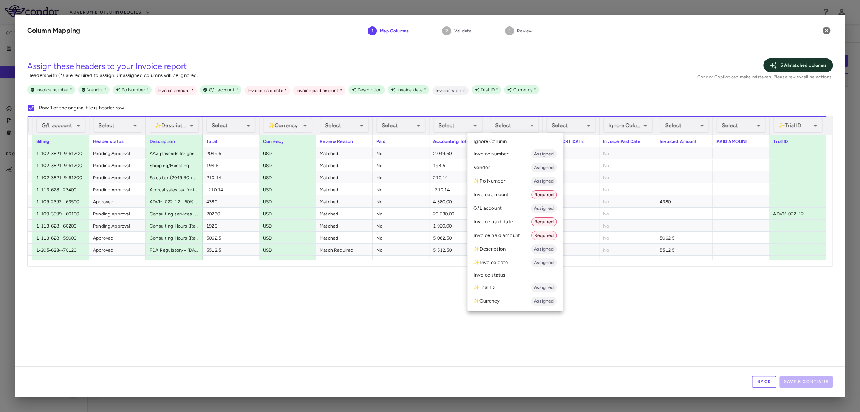
click at [523, 223] on li "Invoice paid date Required" at bounding box center [514, 222] width 95 height 14
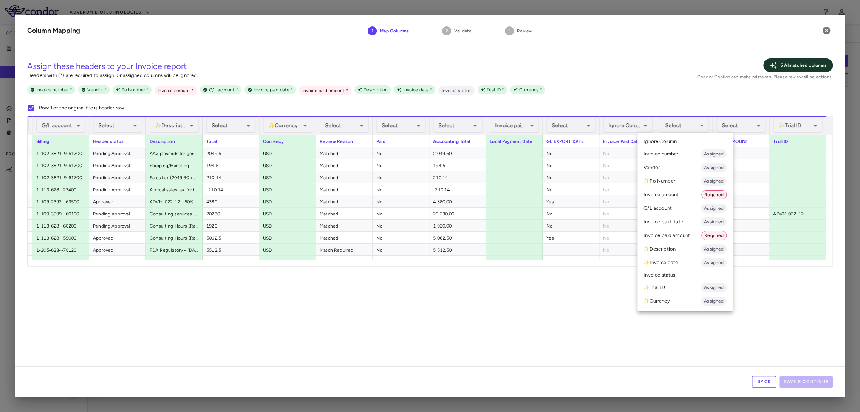
click at [674, 190] on li "Invoice amount Required" at bounding box center [684, 195] width 95 height 14
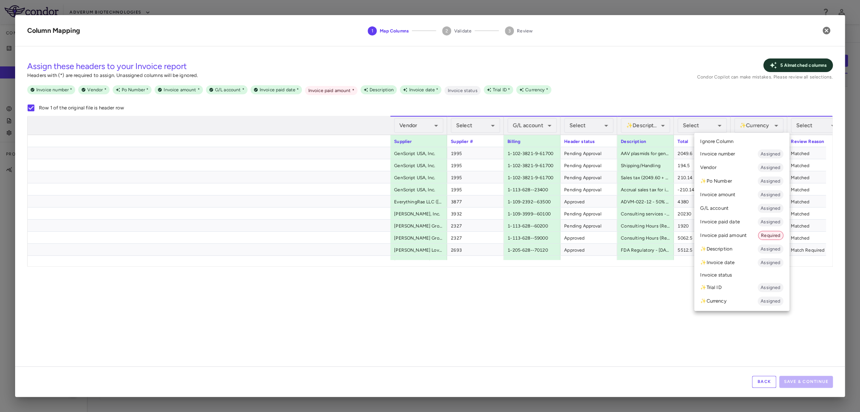
scroll to position [0, 471]
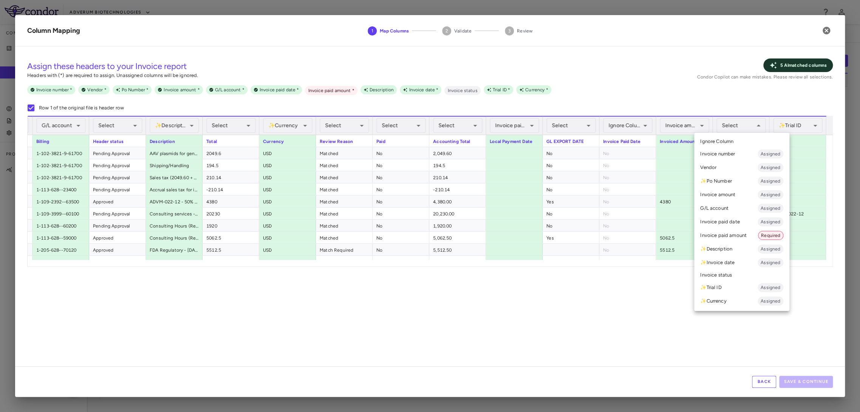
click at [728, 232] on li "Invoice paid amount Required" at bounding box center [741, 236] width 95 height 14
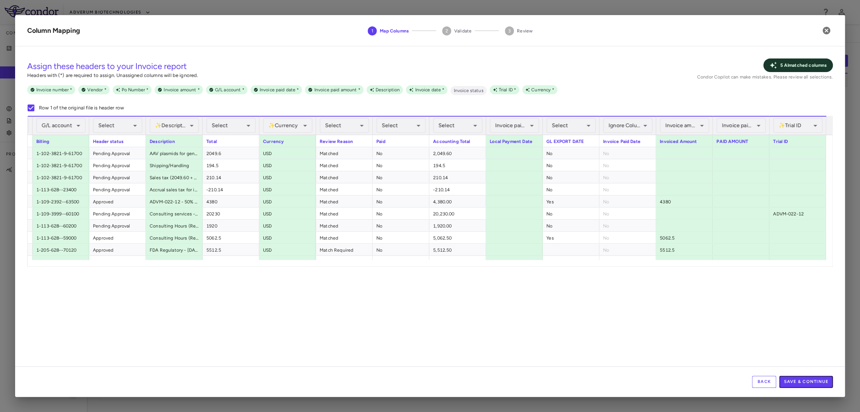
click at [806, 383] on button "Save & Continue" at bounding box center [806, 382] width 54 height 12
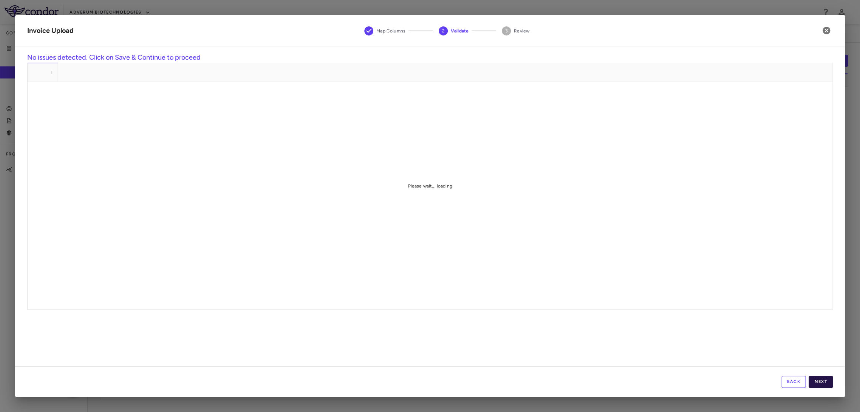
click at [830, 386] on button "Next" at bounding box center [820, 382] width 24 height 12
click at [825, 383] on button "Save" at bounding box center [820, 382] width 24 height 12
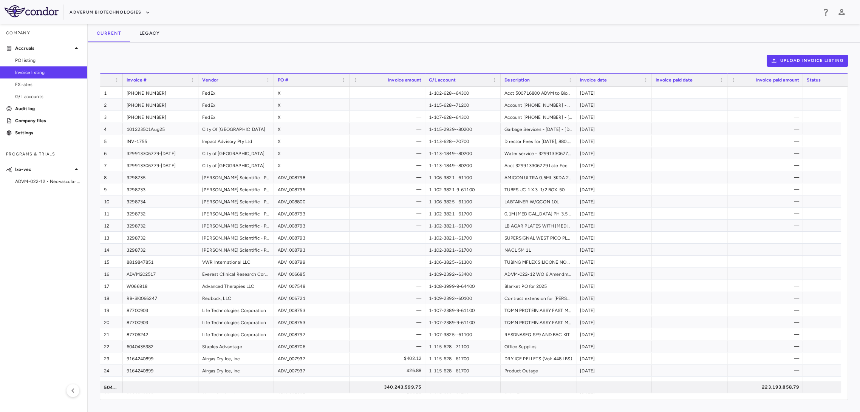
click at [428, 37] on div "Current Legacy" at bounding box center [474, 33] width 772 height 18
click at [31, 177] on div "ADVM-022-12 • Neovascular [MEDICAL_DATA] (nAMD)" at bounding box center [43, 181] width 87 height 11
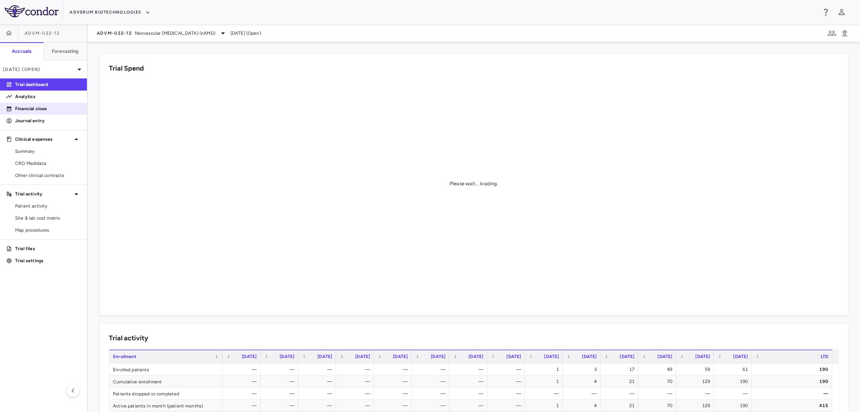
click at [45, 111] on p "Financial close" at bounding box center [48, 108] width 66 height 7
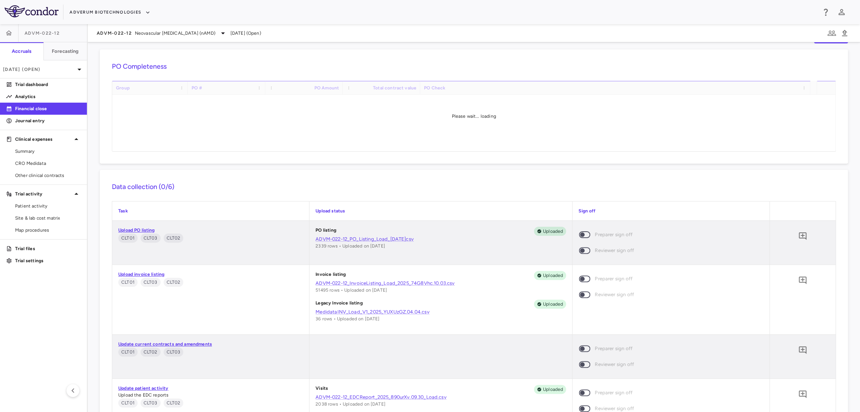
scroll to position [42, 0]
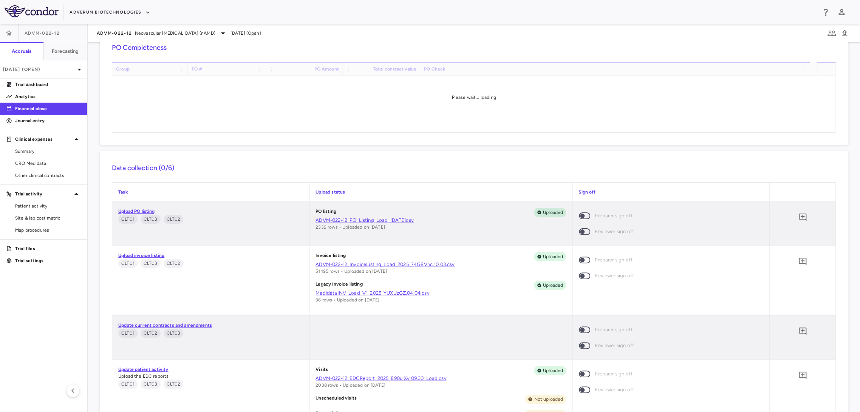
drag, startPoint x: 576, startPoint y: 214, endPoint x: 576, endPoint y: 218, distance: 4.5
click at [579, 214] on span at bounding box center [584, 216] width 11 height 7
click at [575, 264] on span at bounding box center [584, 260] width 20 height 16
click at [579, 260] on span at bounding box center [584, 260] width 11 height 7
